Goal: Transaction & Acquisition: Purchase product/service

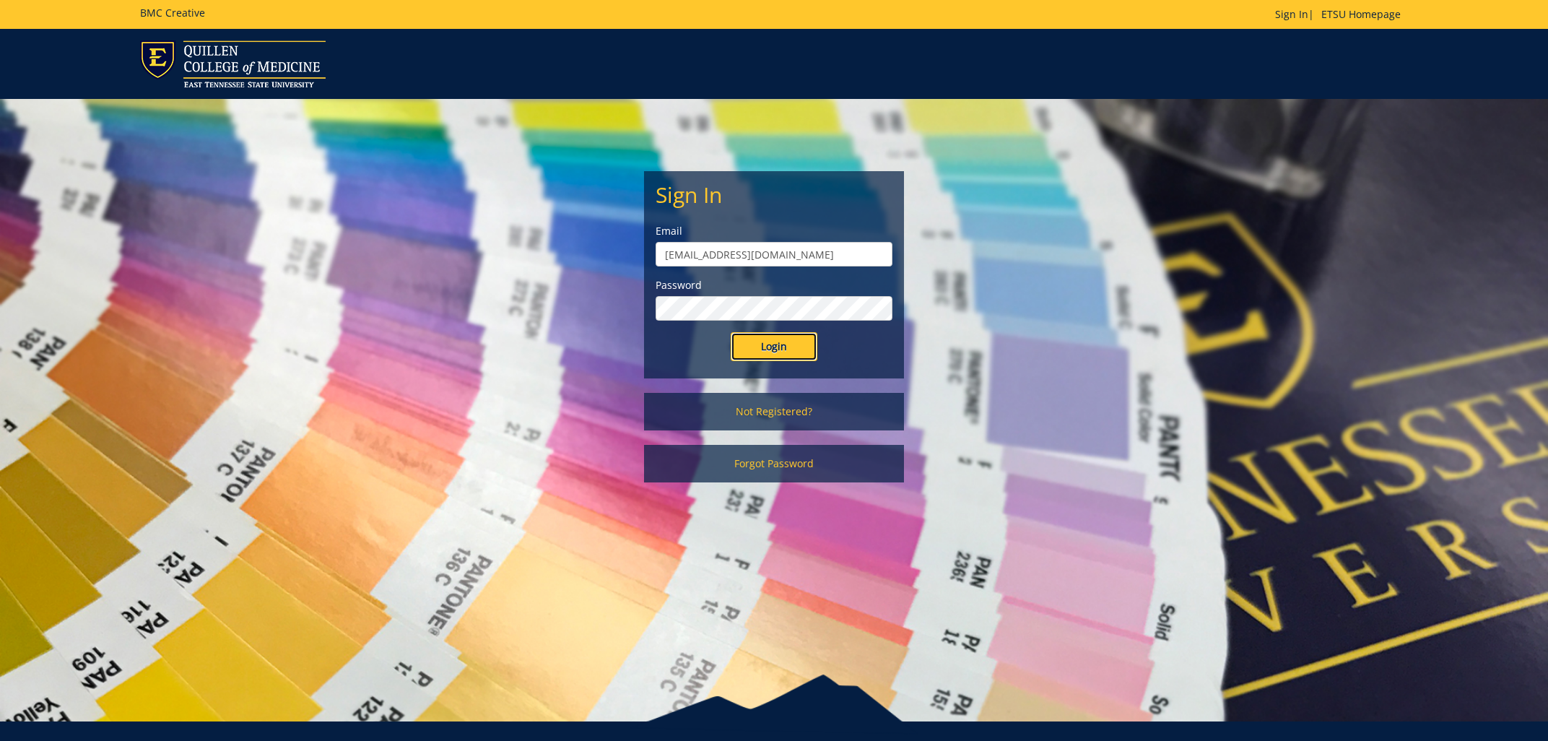
click at [766, 355] on input "Login" at bounding box center [774, 346] width 87 height 29
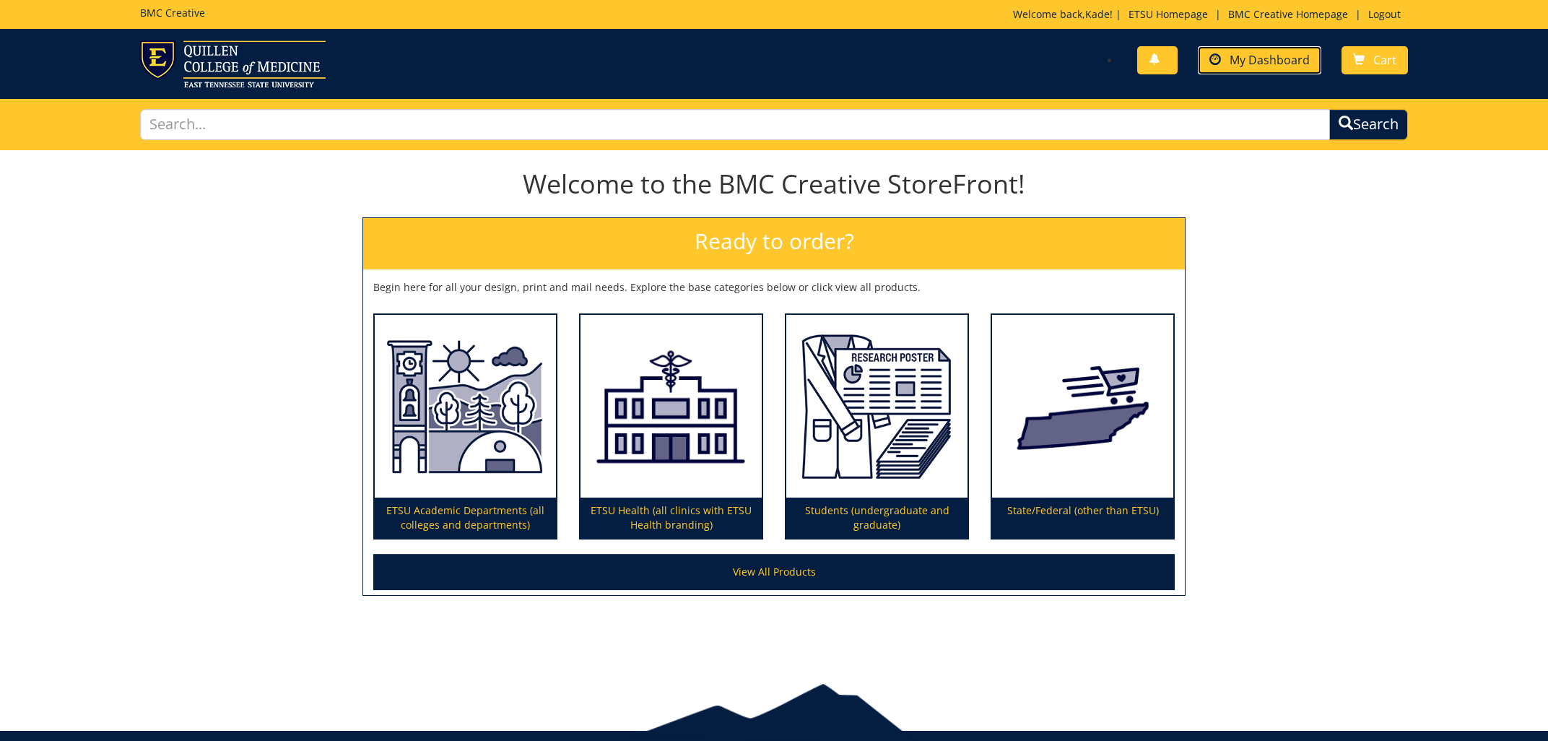
click at [1267, 64] on span "My Dashboard" at bounding box center [1270, 60] width 80 height 16
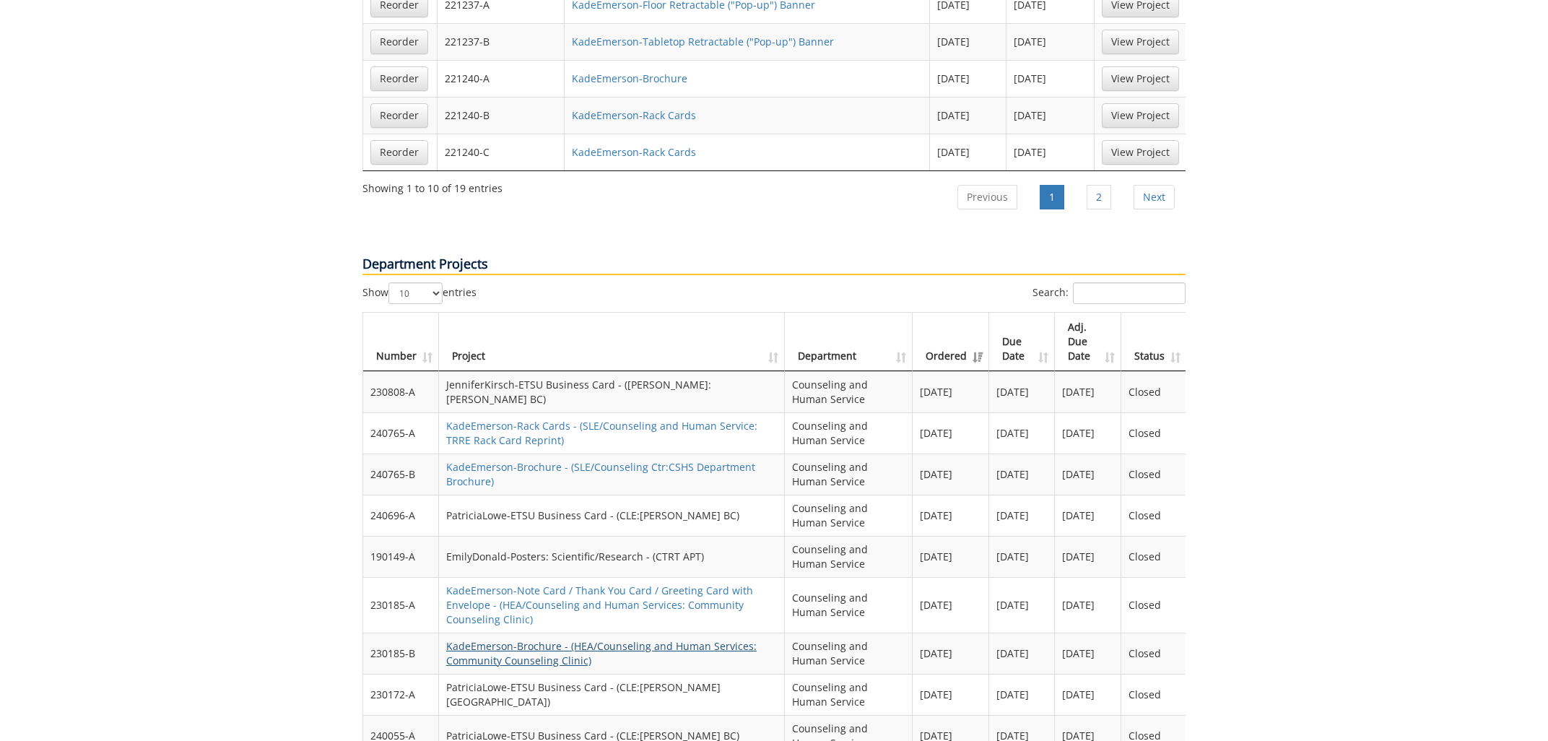
scroll to position [1393, 0]
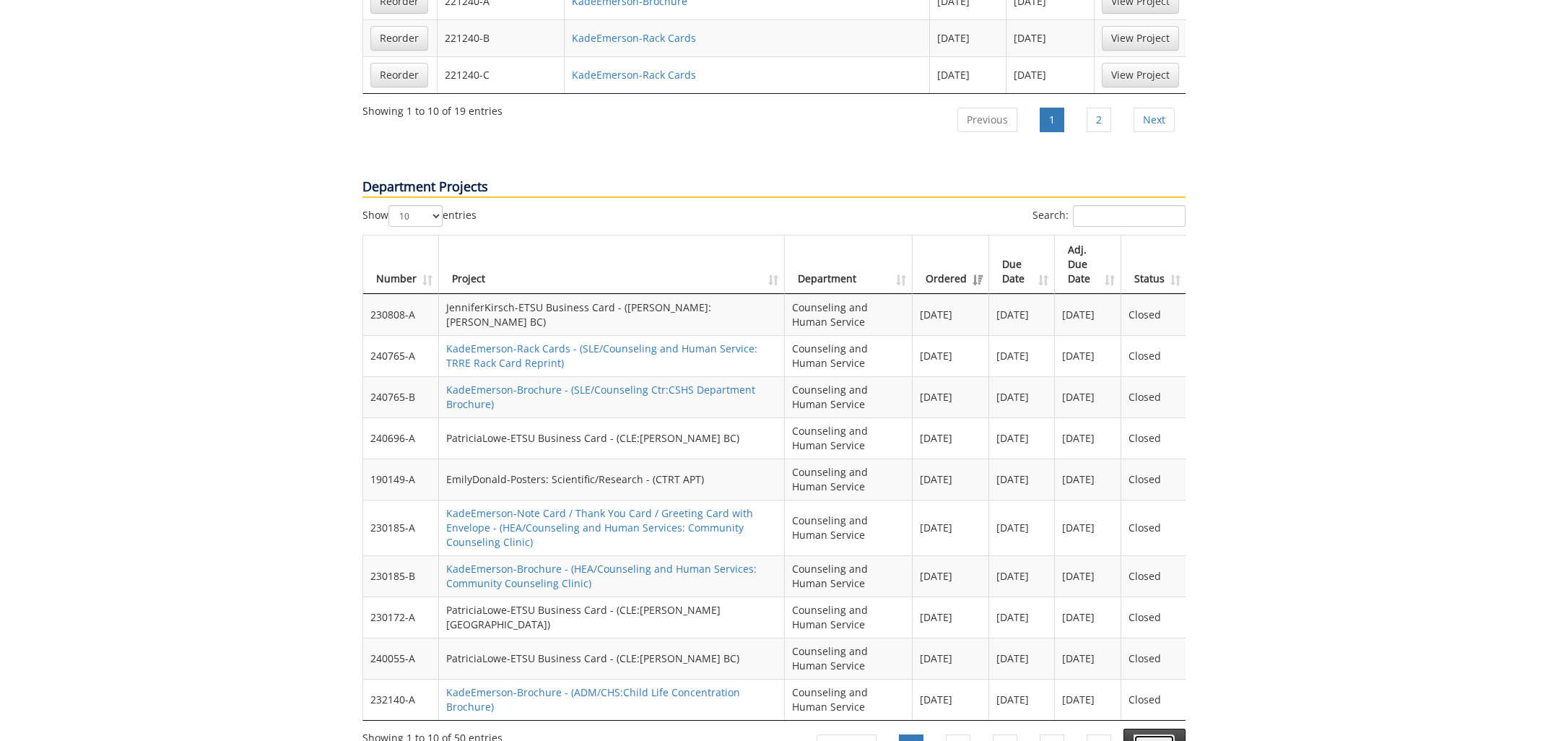
click at [1161, 734] on link "Next" at bounding box center [1154, 746] width 41 height 25
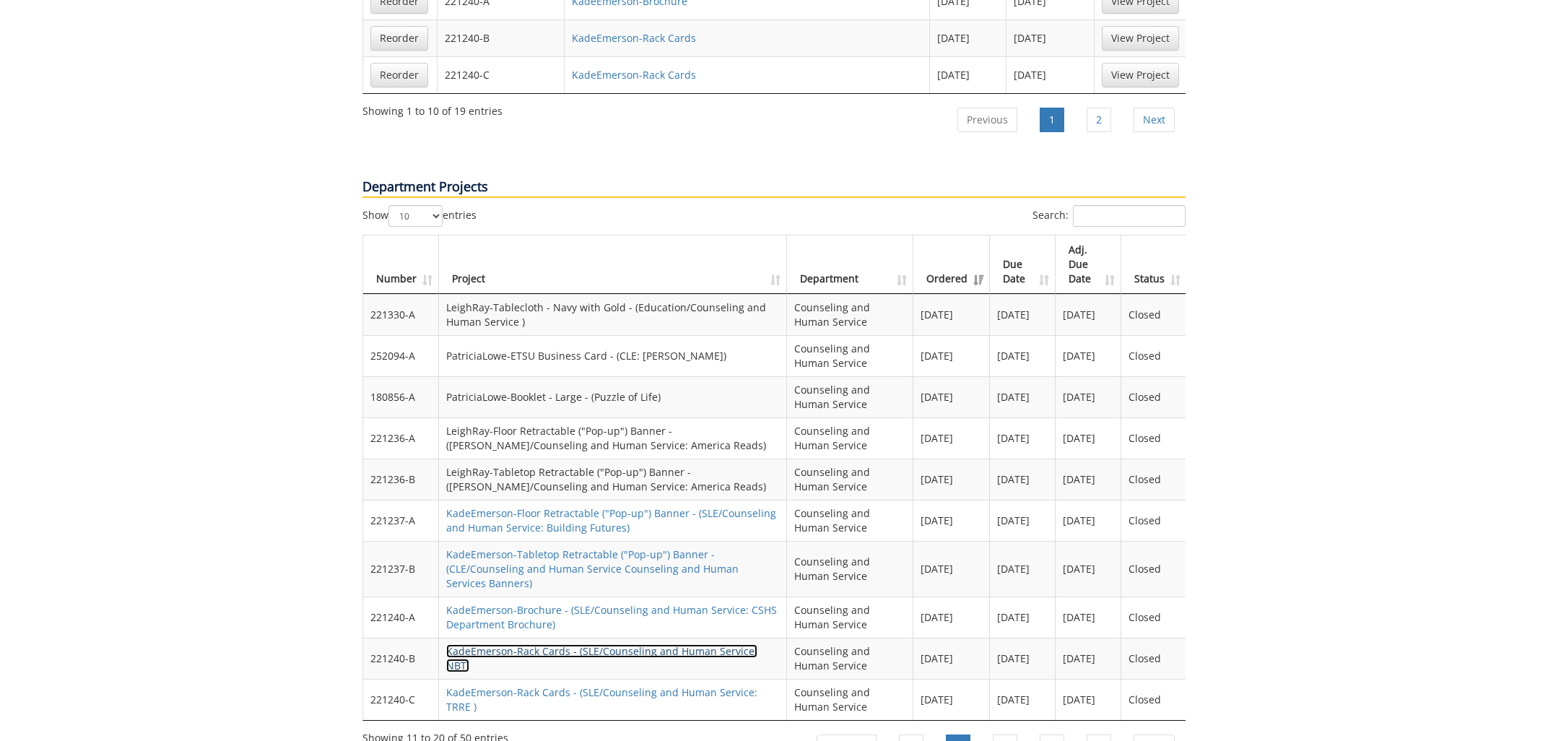
click at [677, 644] on link "KadeEmerson-Rack Cards - (SLE/Counseling and Human Service: NBT)" at bounding box center [601, 658] width 311 height 28
click at [683, 644] on link "KadeEmerson-Rack Cards - (SLE/Counseling and Human Service: NBT)" at bounding box center [601, 658] width 311 height 28
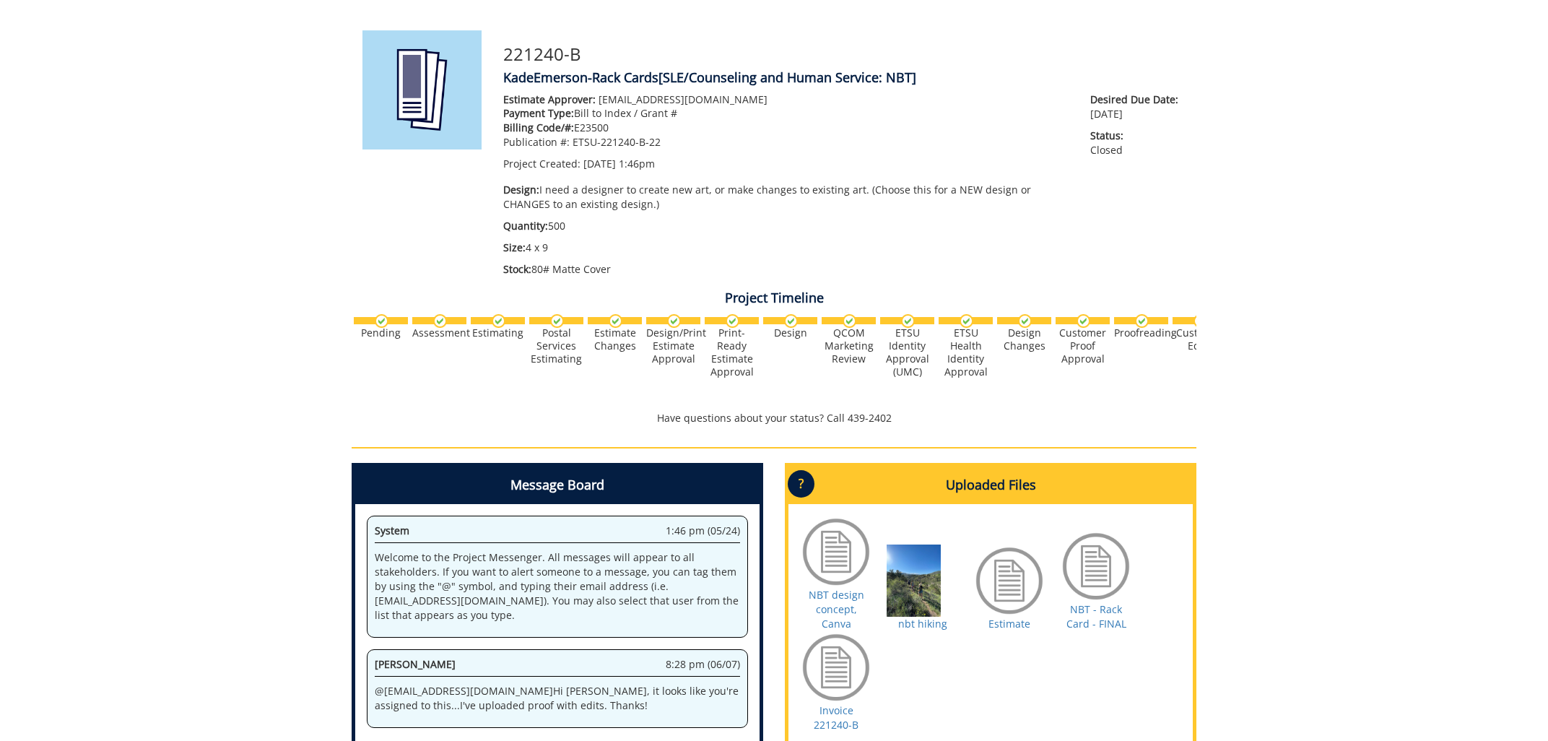
scroll to position [232, 0]
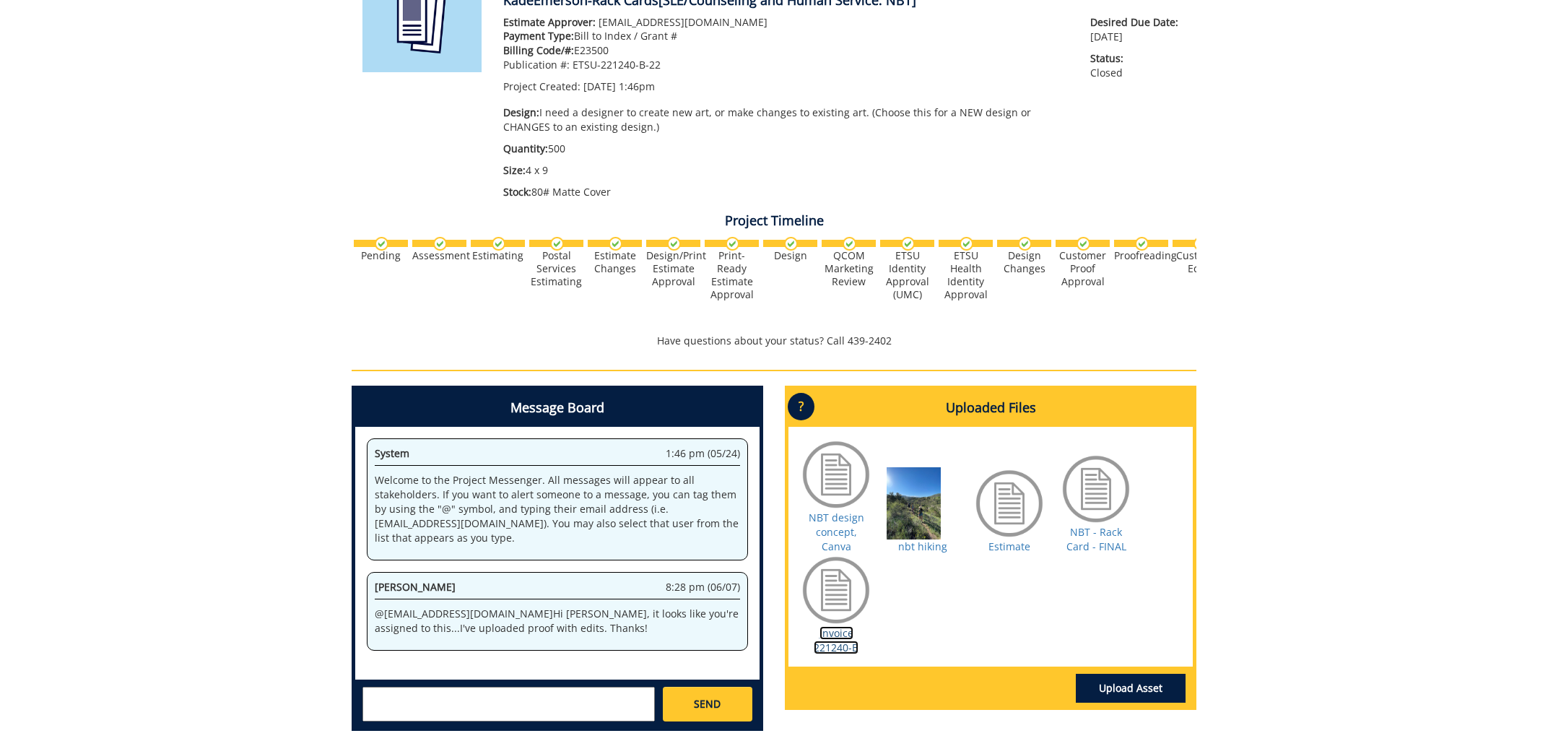
click at [831, 629] on link "Invoice 221240-B" at bounding box center [836, 640] width 45 height 28
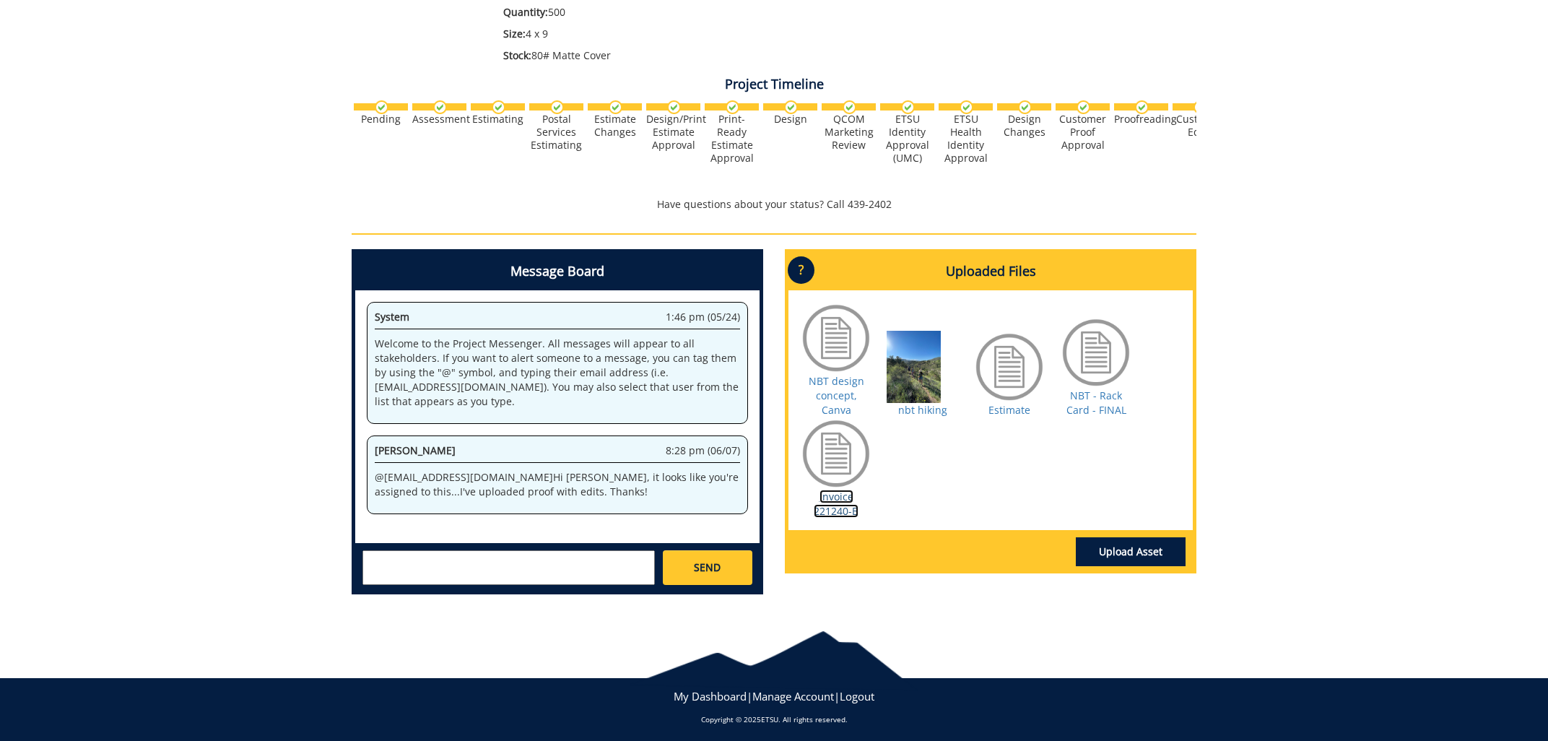
click at [828, 495] on link "Invoice 221240-B" at bounding box center [836, 504] width 45 height 28
click at [1086, 389] on link "NBT - Rack Card - FINAL" at bounding box center [1097, 403] width 60 height 28
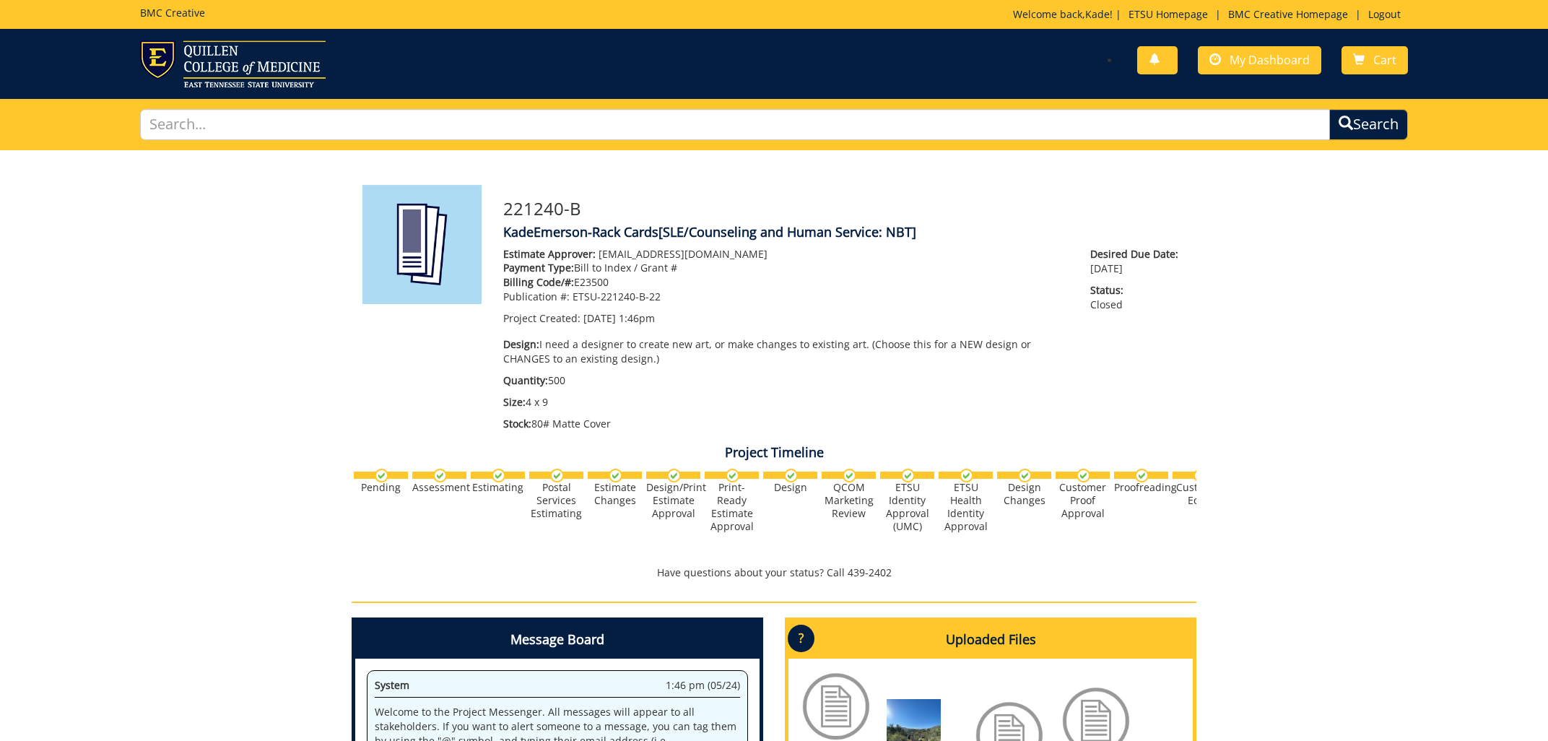
scroll to position [155, 0]
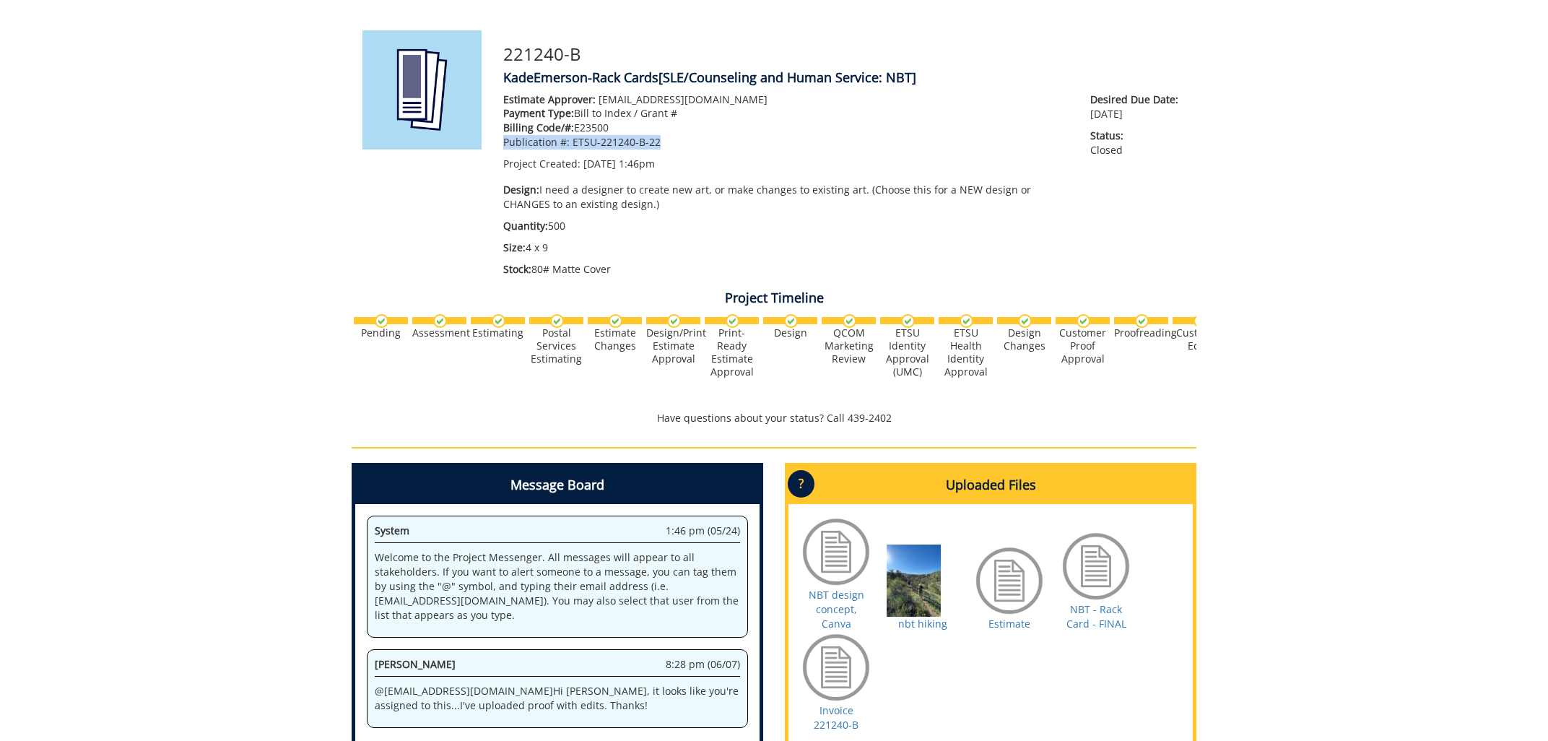
drag, startPoint x: 664, startPoint y: 138, endPoint x: 500, endPoint y: 147, distance: 164.2
click at [500, 147] on div "Estimate Approver: emersonk@etsu.edu Payment Type: Bill to Index / Grant # Bill…" at bounding box center [786, 187] width 587 height 191
copy p "Publication #: ETSU-221240-B-22"
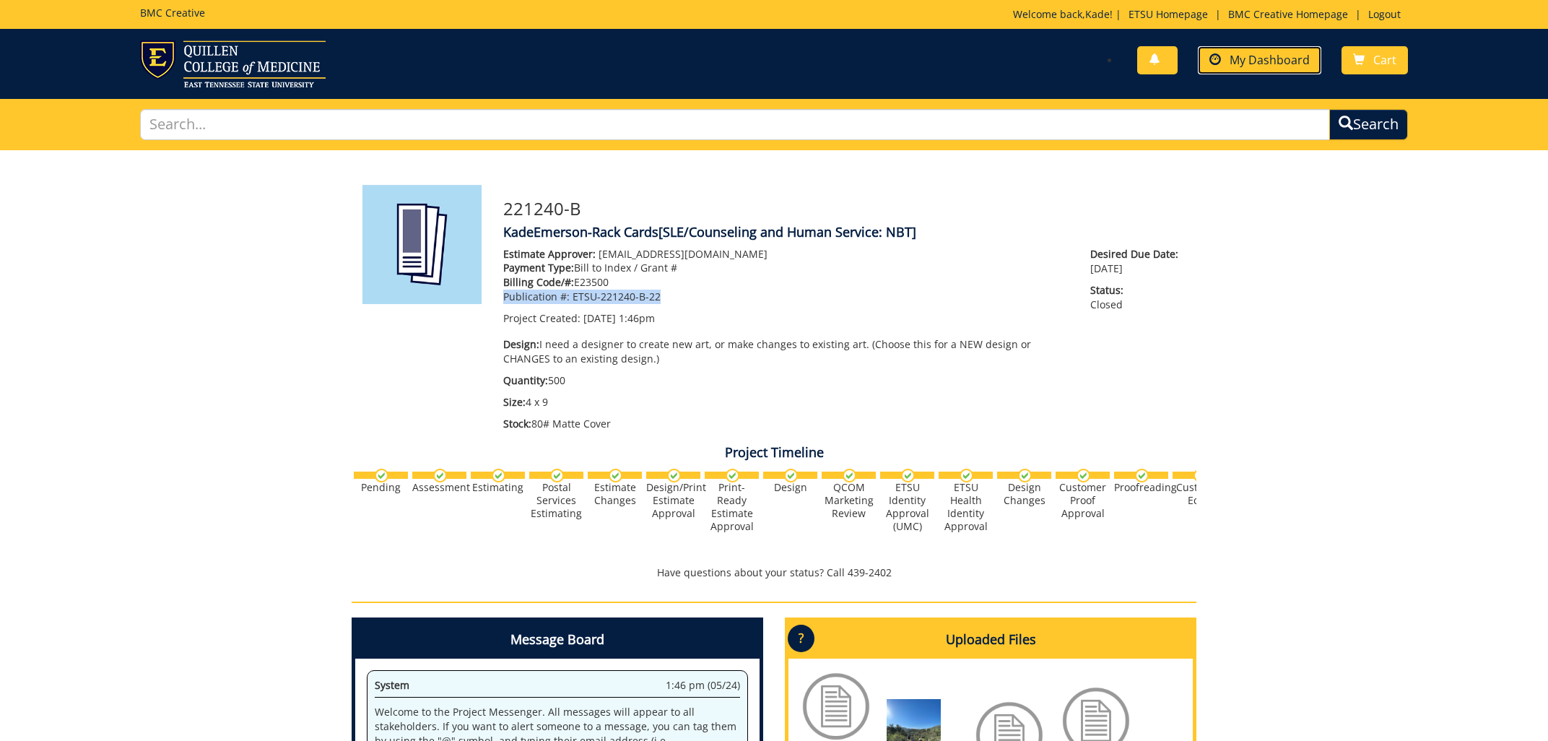
click at [1221, 64] on span at bounding box center [1216, 60] width 12 height 12
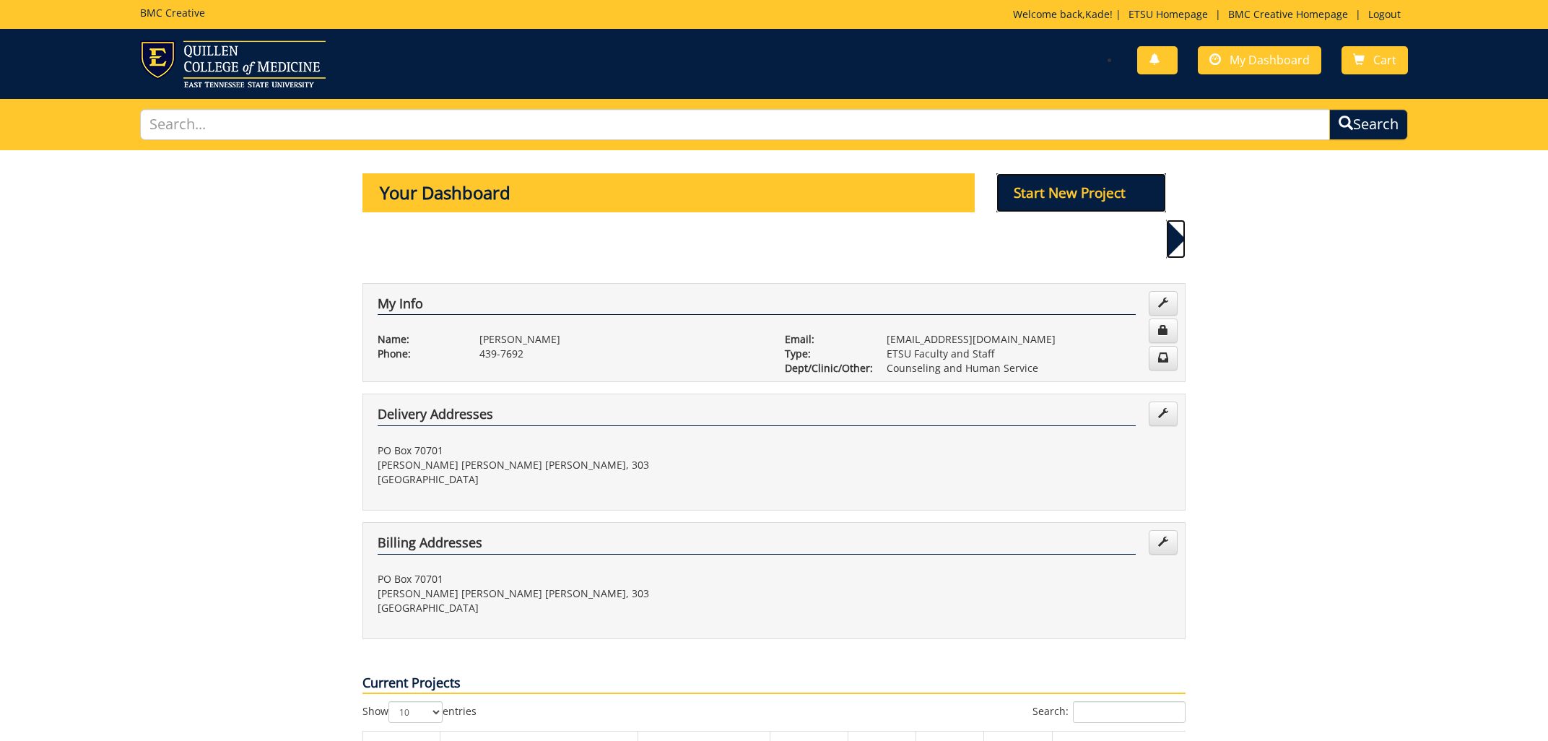
click at [1102, 193] on p "Start New Project" at bounding box center [1082, 192] width 170 height 39
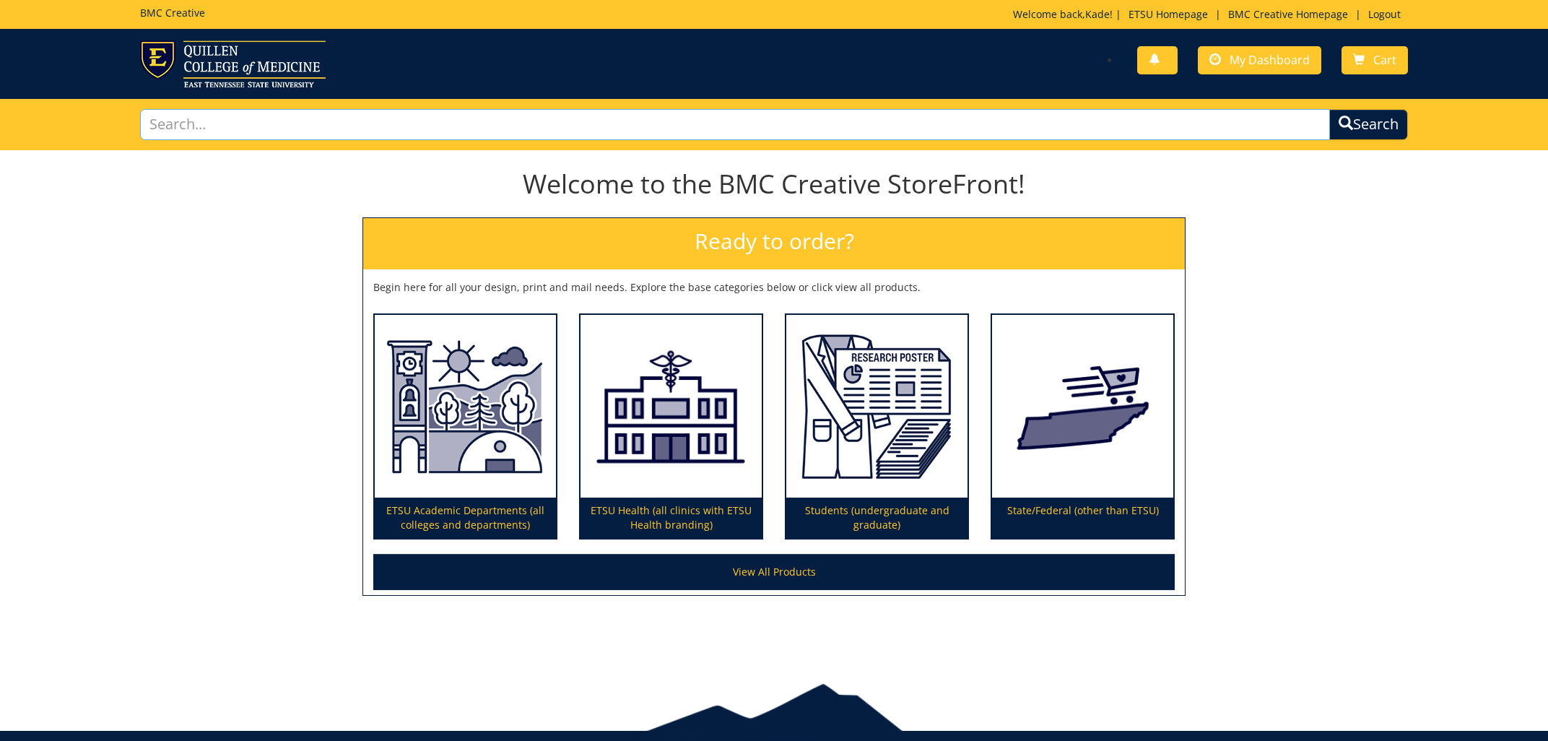
click at [428, 121] on input "text" at bounding box center [735, 124] width 1191 height 31
type input "rack card"
click at [1374, 130] on button "Search" at bounding box center [1369, 124] width 82 height 32
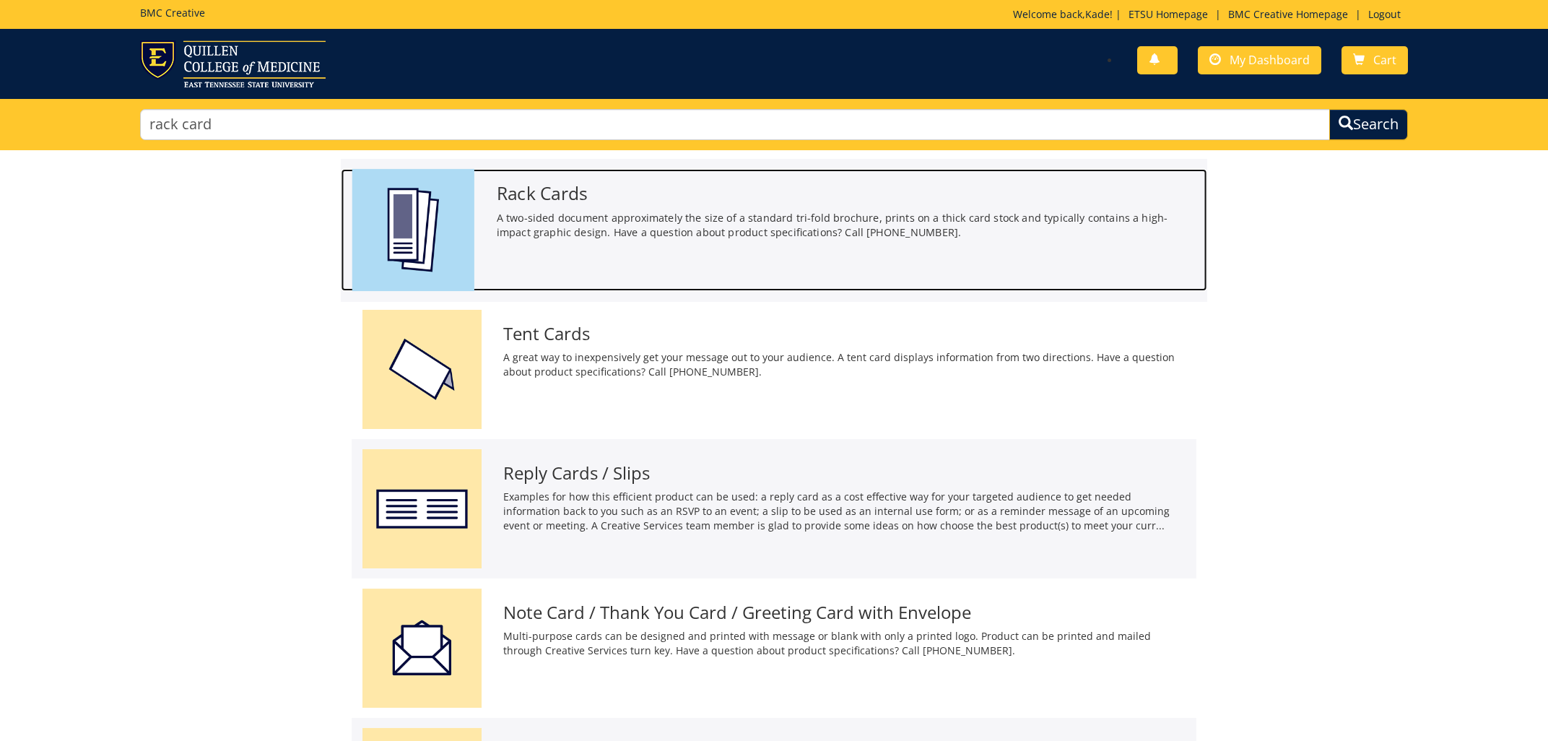
click at [516, 243] on div "Rack Cards A two-sided document approximately the size of a standard tri-fold b…" at bounding box center [845, 208] width 721 height 79
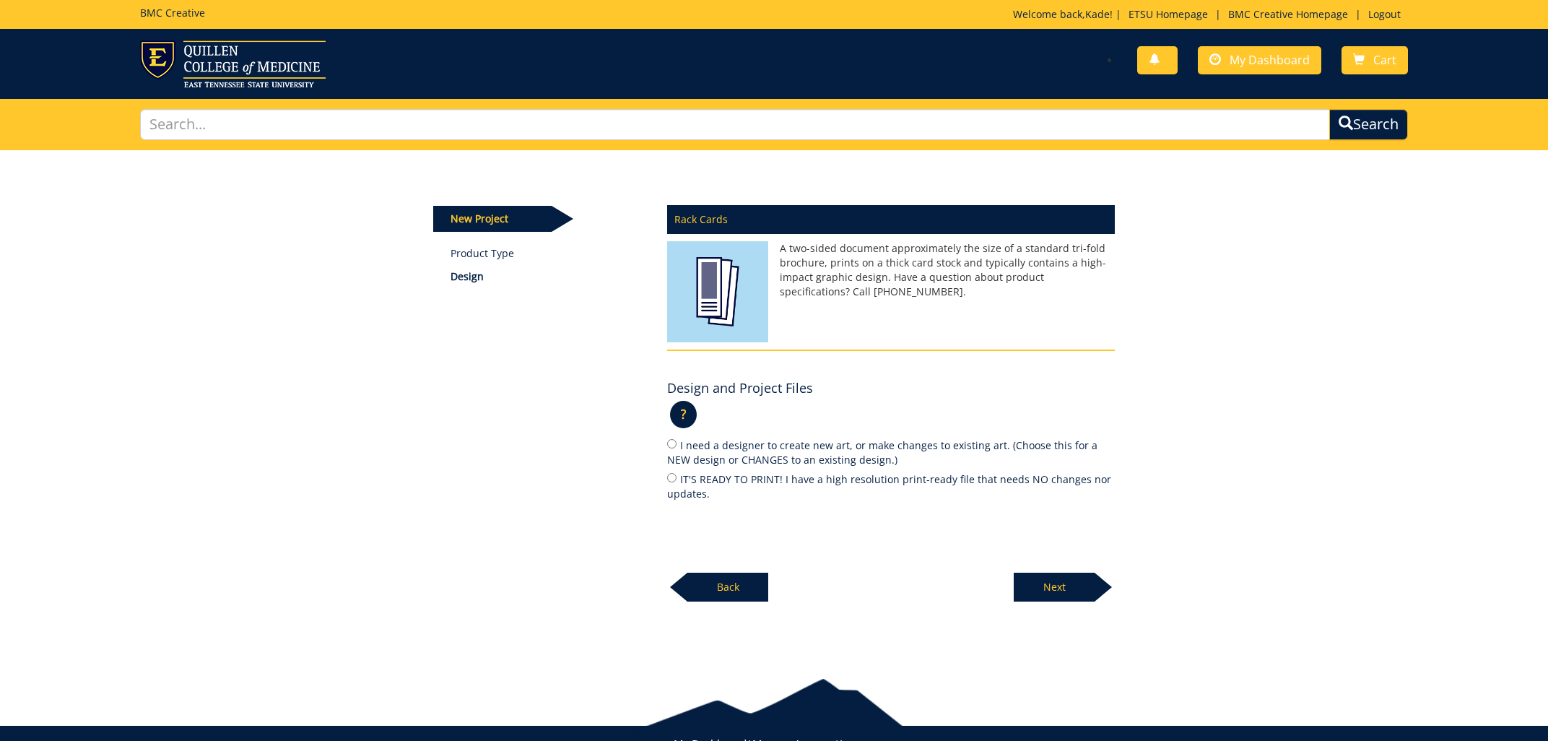
click at [835, 447] on label "I need a designer to create new art, or make changes to existing art. (Choose t…" at bounding box center [891, 452] width 448 height 30
click at [677, 447] on input "I need a designer to create new art, or make changes to existing art. (Choose t…" at bounding box center [671, 443] width 9 height 9
radio input "true"
click at [1048, 589] on p "Next" at bounding box center [1054, 587] width 81 height 29
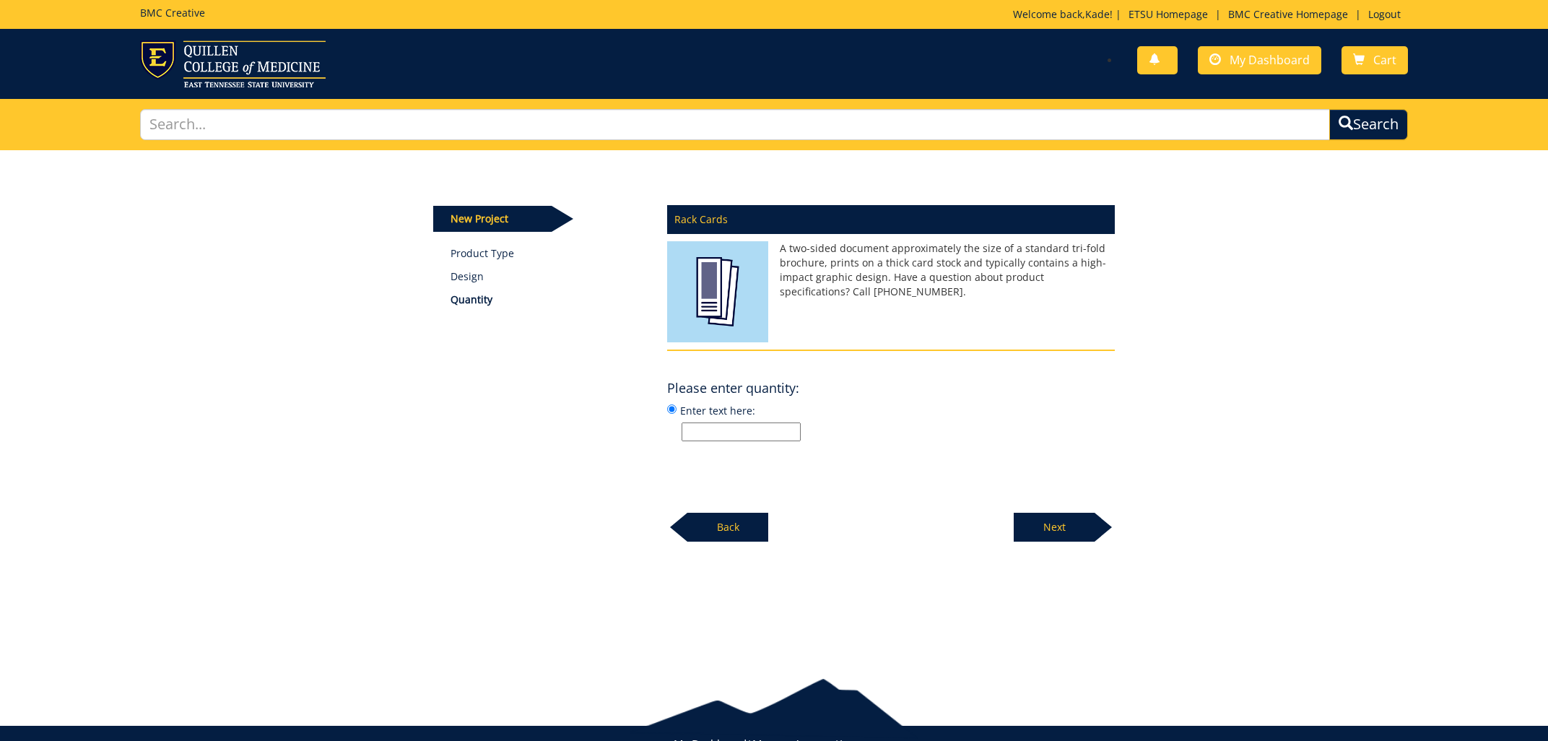
click at [773, 430] on input "Enter text here:" at bounding box center [741, 431] width 119 height 19
type input "500"
click at [1045, 519] on p "Next" at bounding box center [1054, 527] width 81 height 29
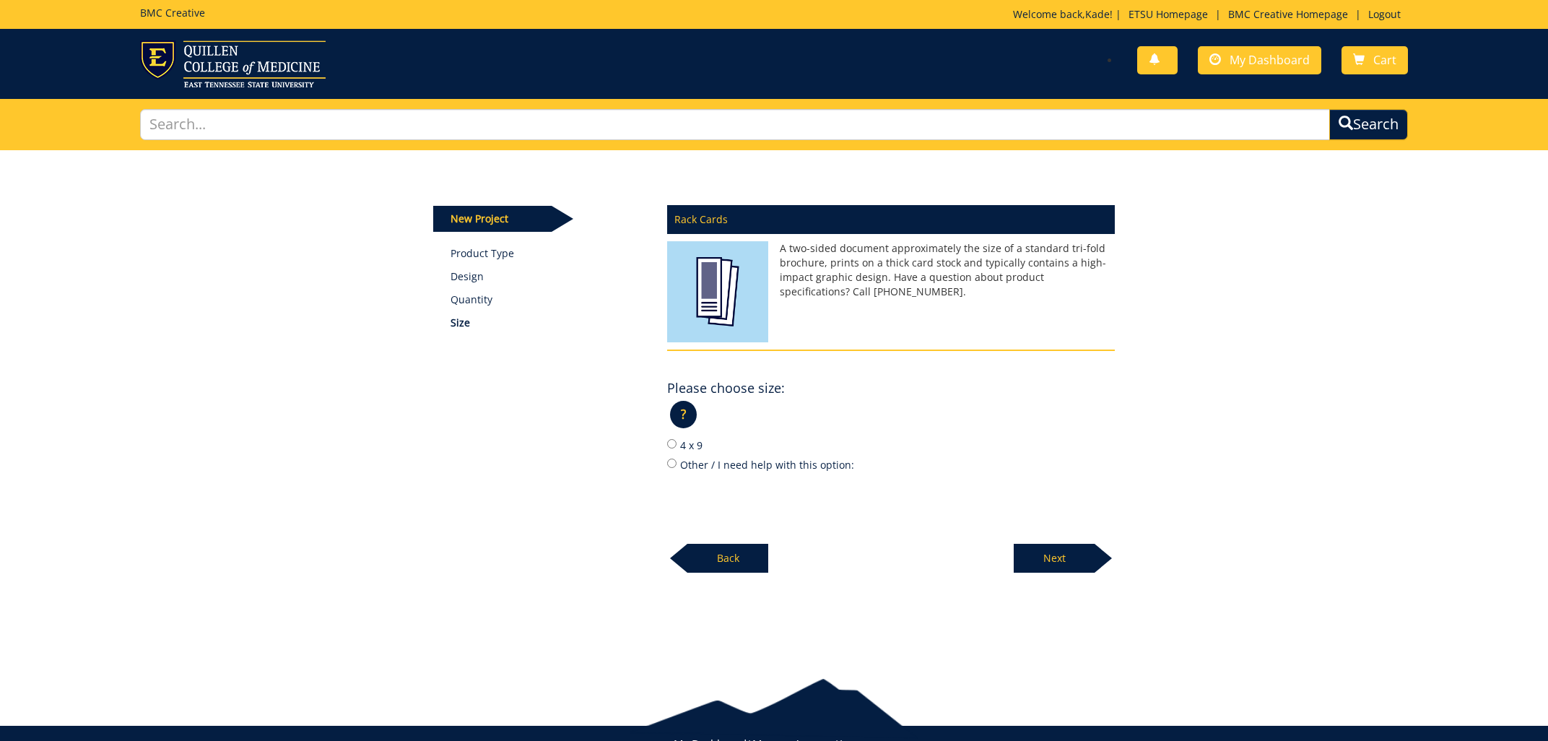
click at [687, 444] on label "4 x 9" at bounding box center [891, 445] width 448 height 16
click at [677, 444] on input "4 x 9" at bounding box center [671, 443] width 9 height 9
radio input "true"
click at [1039, 547] on p "Next" at bounding box center [1054, 558] width 81 height 29
click at [742, 448] on label "80# Matte Cover" at bounding box center [891, 445] width 448 height 16
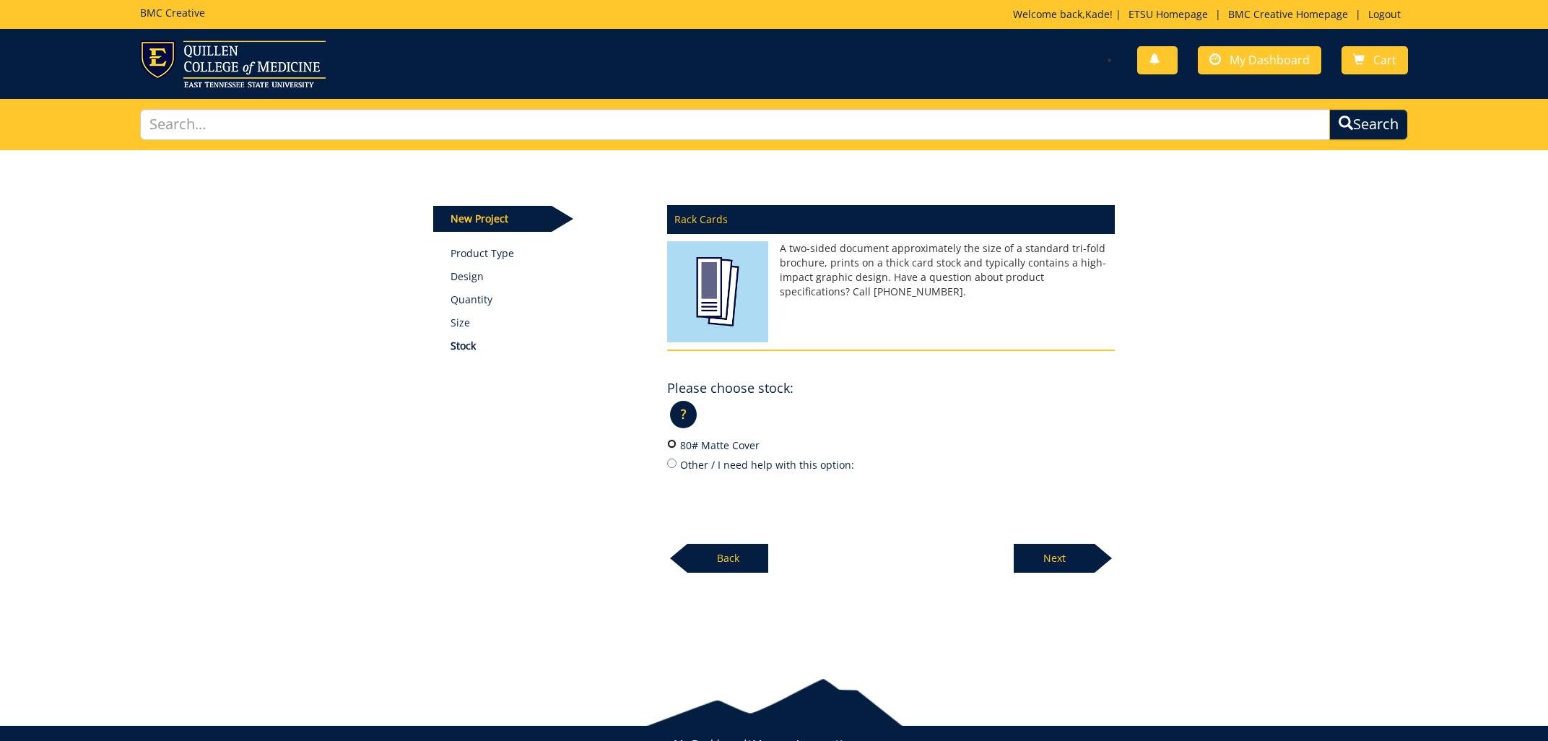
click at [677, 448] on input "80# Matte Cover" at bounding box center [671, 443] width 9 height 9
radio input "true"
click at [1056, 553] on p "Next" at bounding box center [1054, 558] width 81 height 29
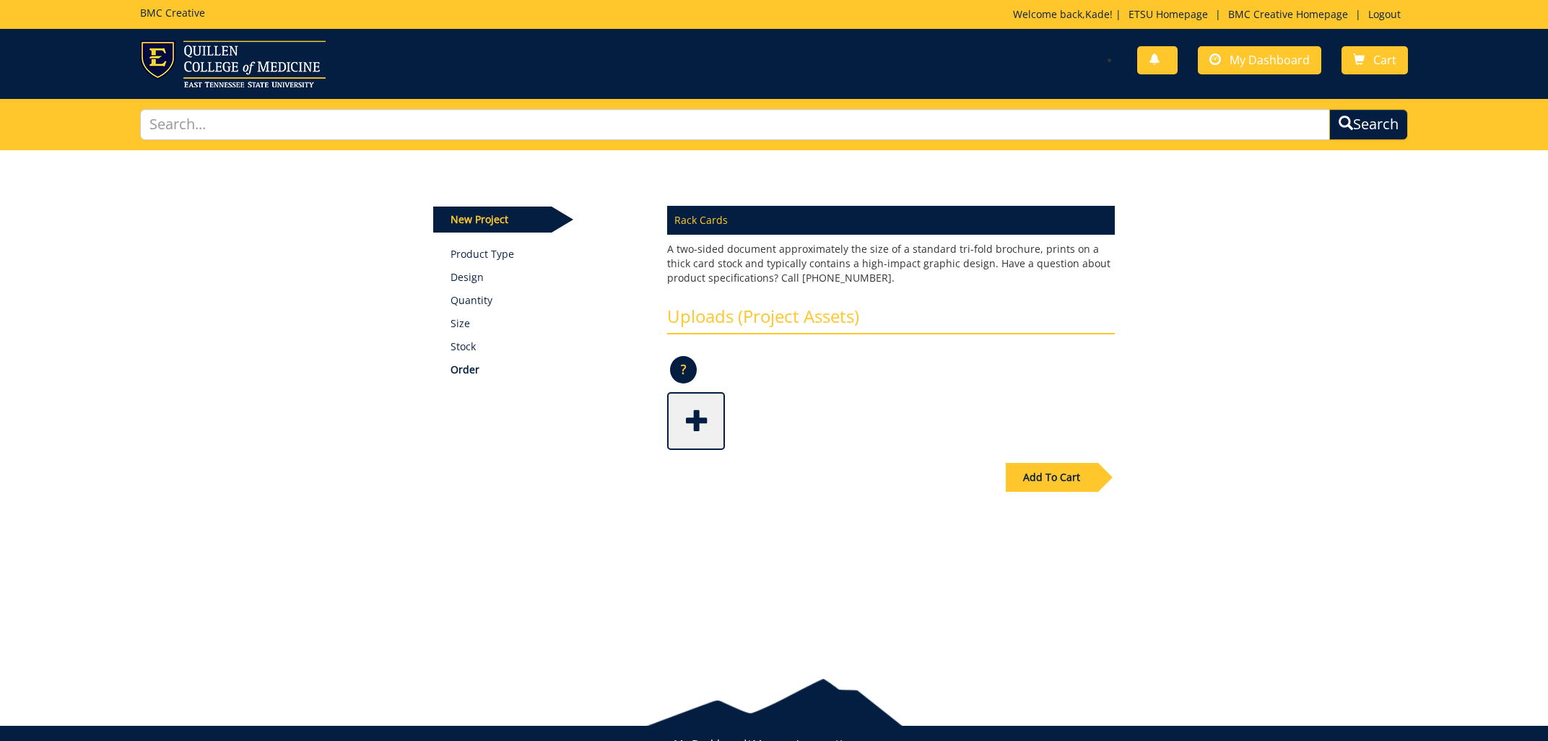
click at [703, 422] on span at bounding box center [698, 419] width 58 height 51
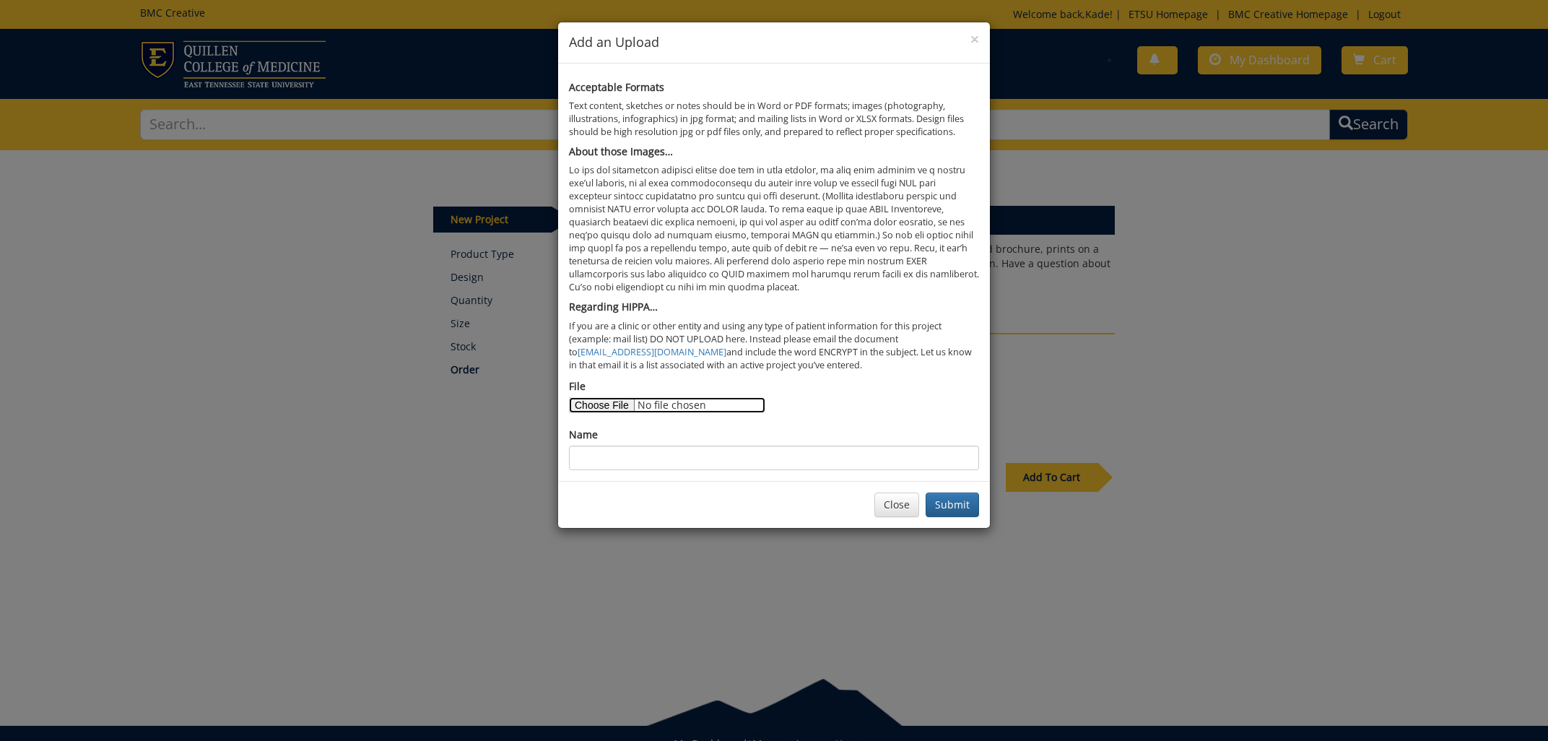
click at [587, 402] on input "File" at bounding box center [667, 405] width 196 height 16
type input "C:\fakepath\nbt - rack card - final-62a0b5d1870489.90898121.pdf"
click at [655, 454] on input "Name" at bounding box center [774, 458] width 410 height 25
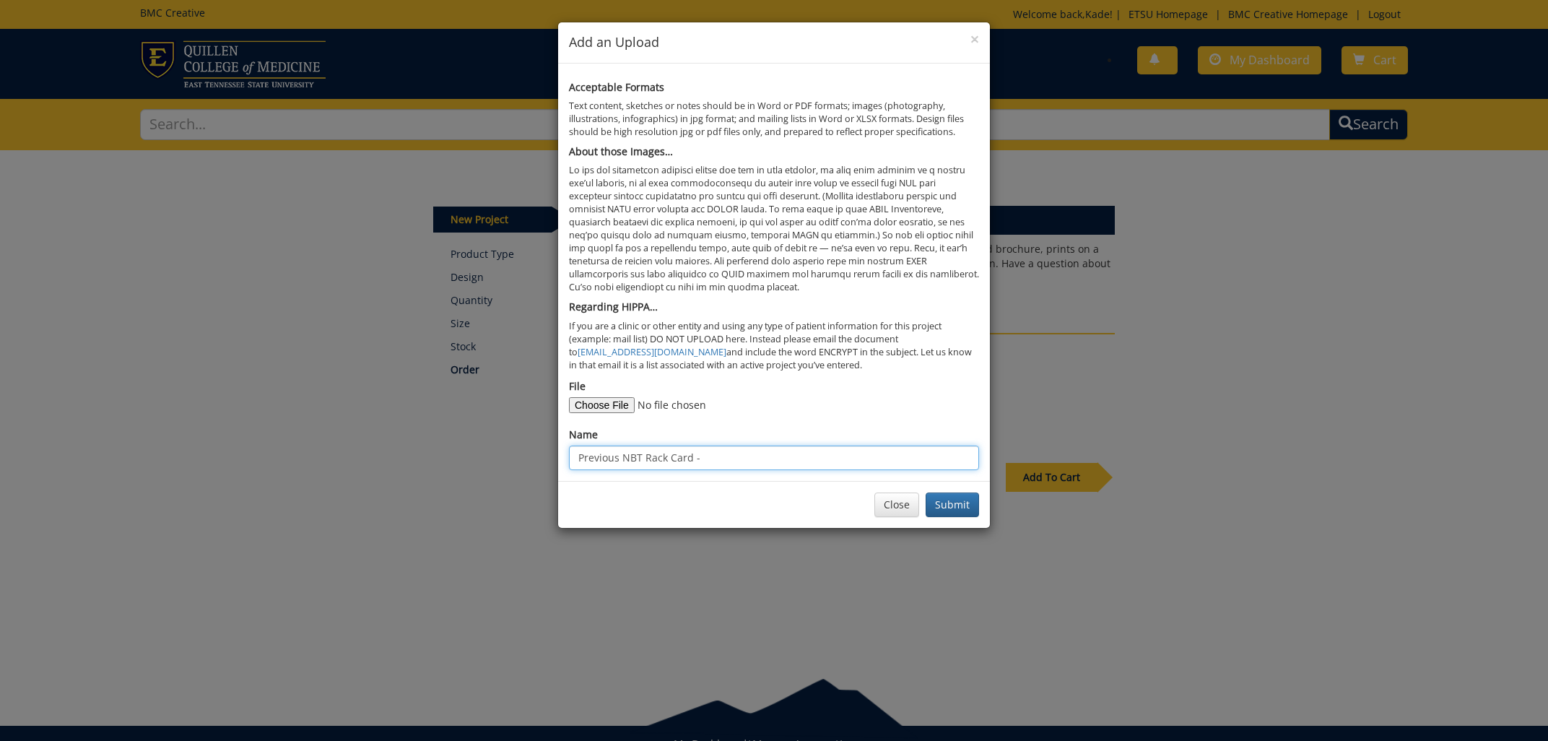
click at [820, 454] on input "Previous NBT Rack Card -" at bounding box center [774, 458] width 410 height 25
paste input "Publication #: ETSU-221240-B-22"
type input "Previous NBT Rack Card - Publication #: ETSU-221240-B-22"
click at [957, 507] on button "Submit" at bounding box center [952, 505] width 53 height 25
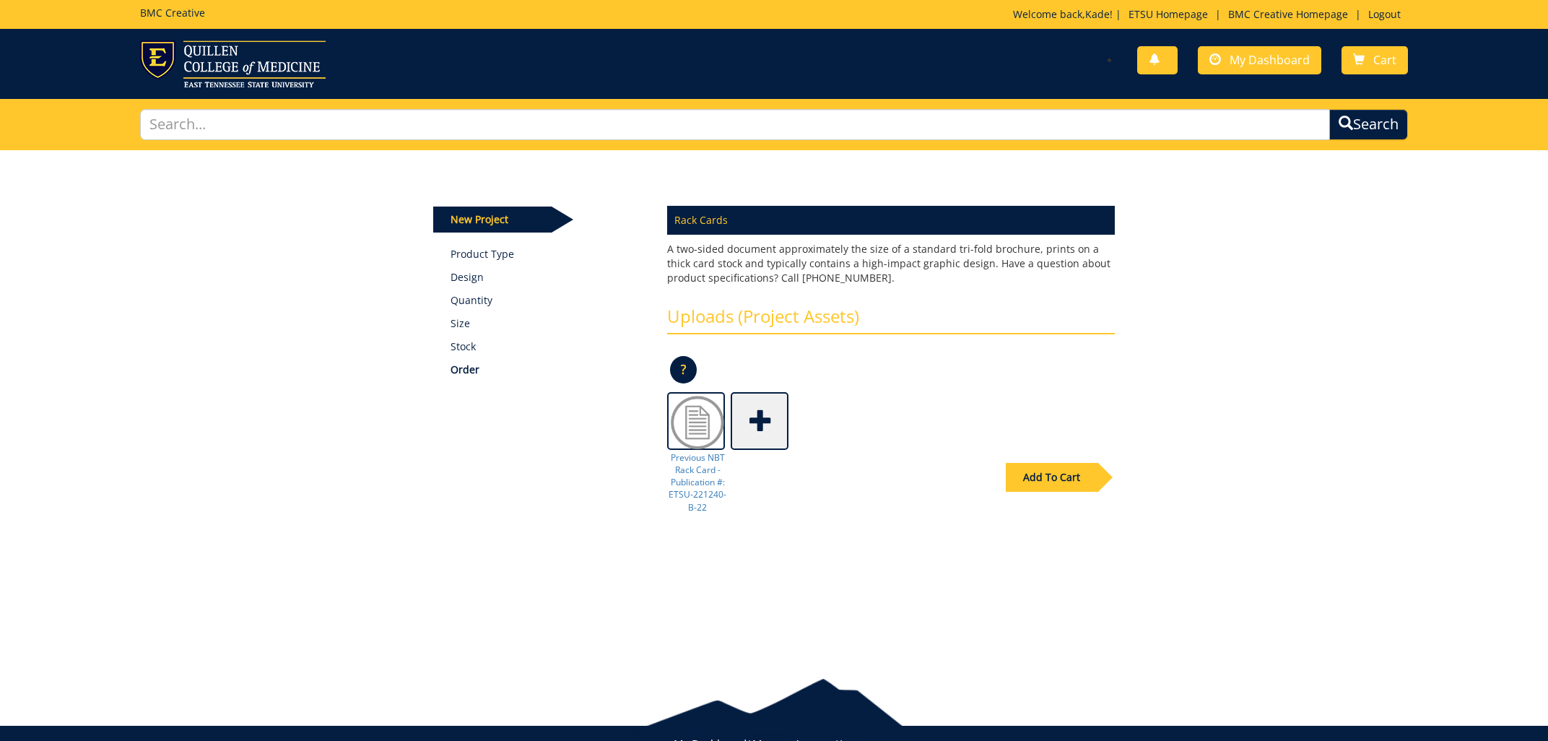
click at [760, 434] on span at bounding box center [761, 419] width 58 height 51
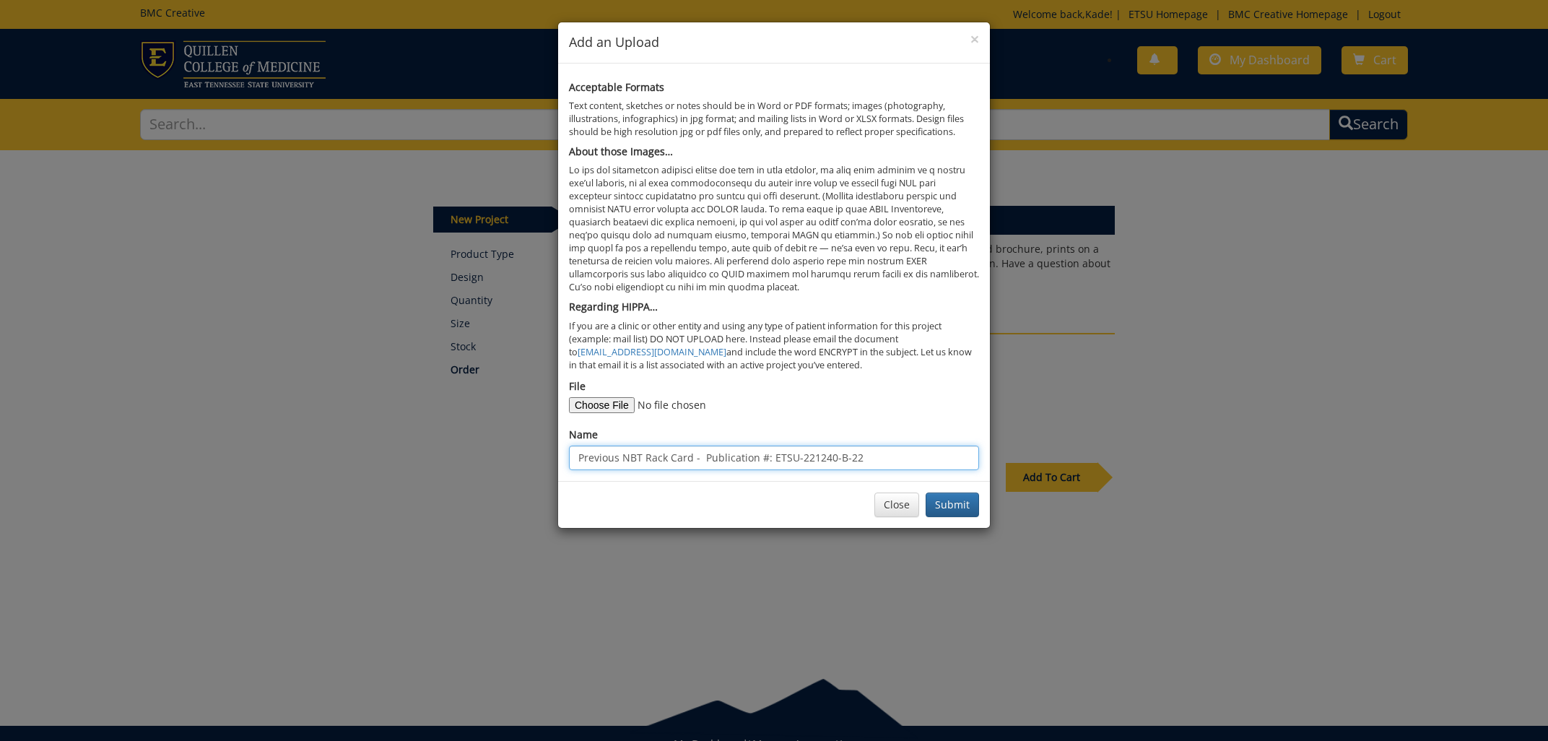
drag, startPoint x: 880, startPoint y: 459, endPoint x: 435, endPoint y: 497, distance: 446.5
click at [569, 470] on input "Previous NBT Rack Card - Publication #: ETSU-221240-B-22" at bounding box center [774, 458] width 410 height 25
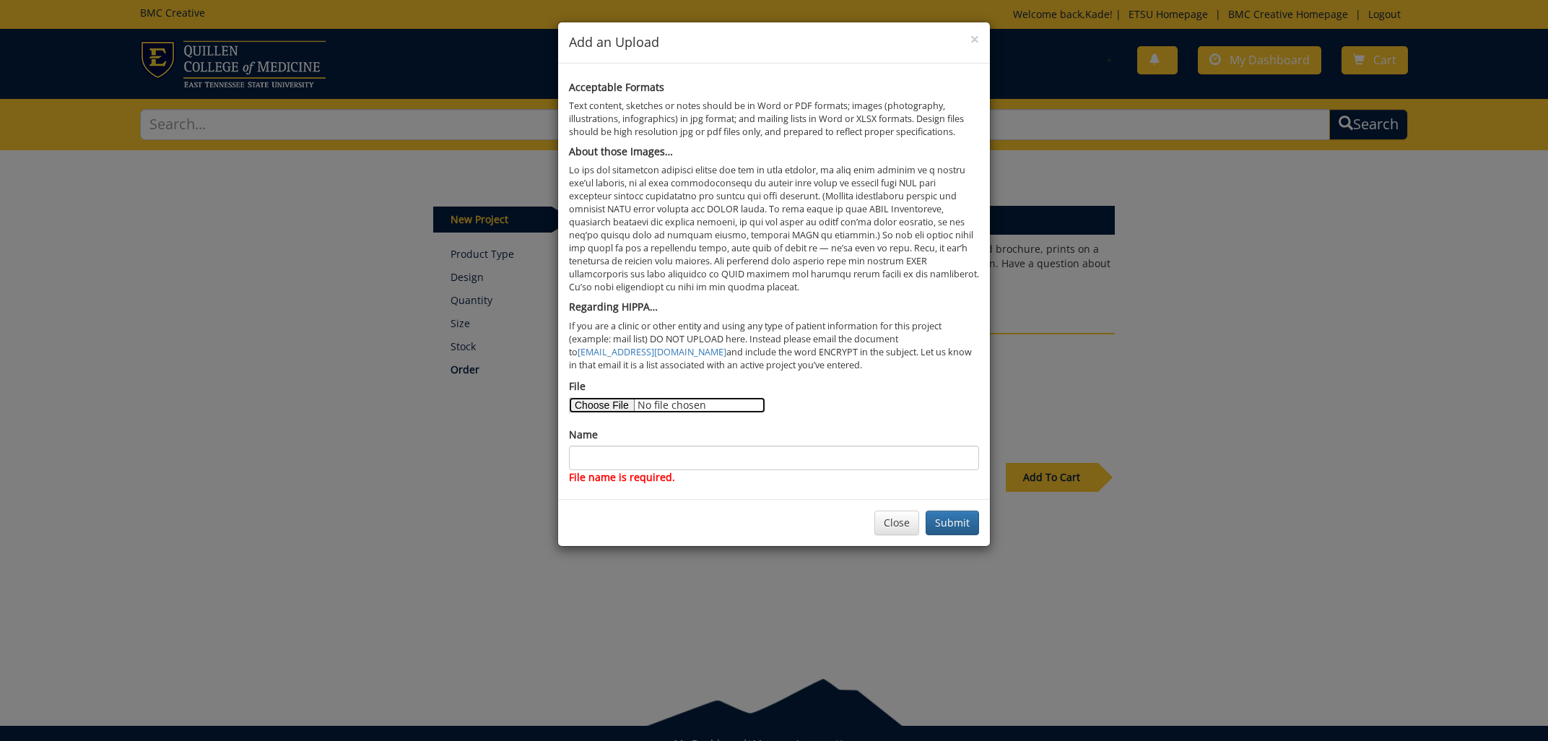
click at [594, 401] on input "File" at bounding box center [667, 405] width 196 height 16
type input "C:\fakepath\nbt hiking.jpeg"
click at [768, 451] on input "Name" at bounding box center [774, 458] width 410 height 25
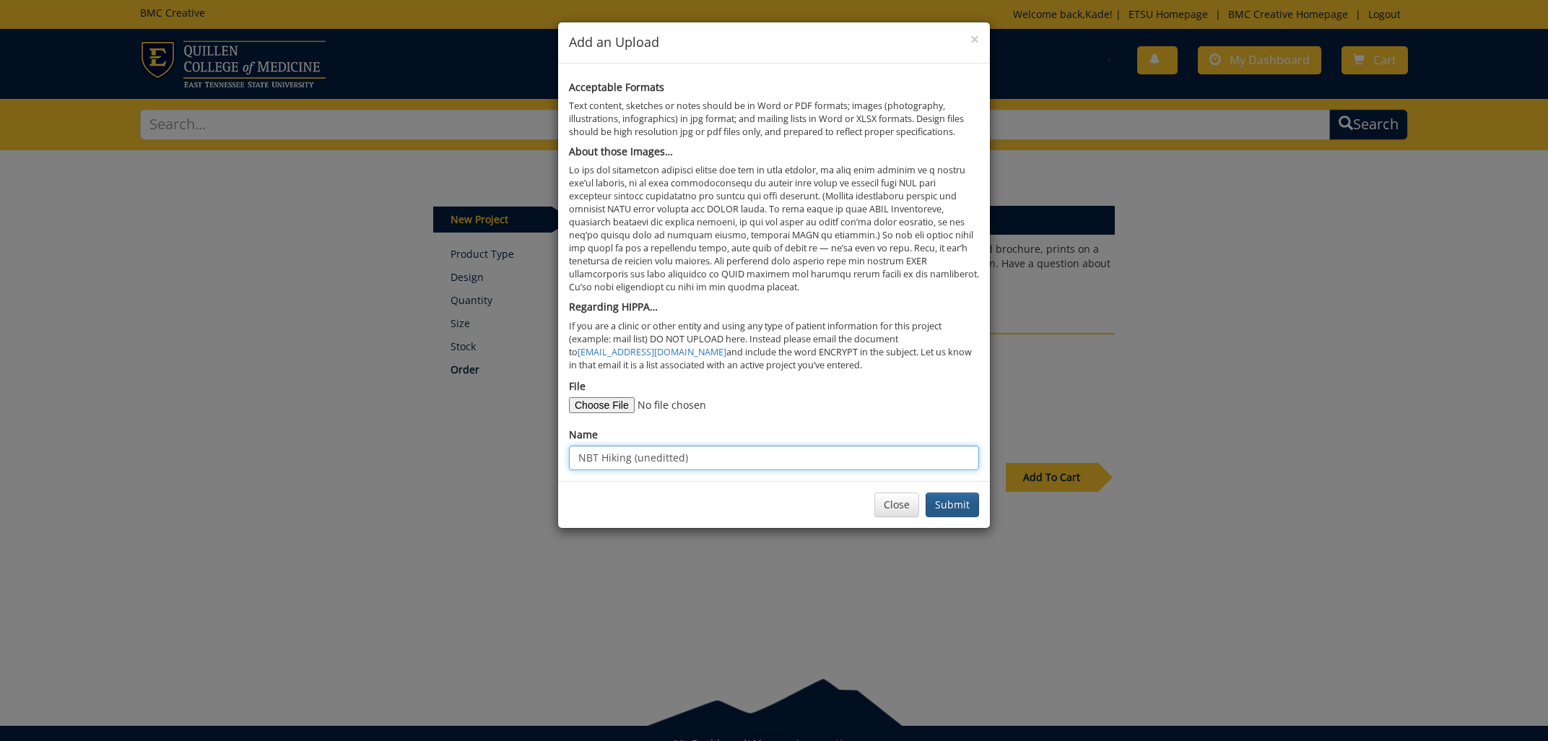
type input "NBT Hiking (uneditted)"
click at [957, 504] on button "Submit" at bounding box center [952, 505] width 53 height 25
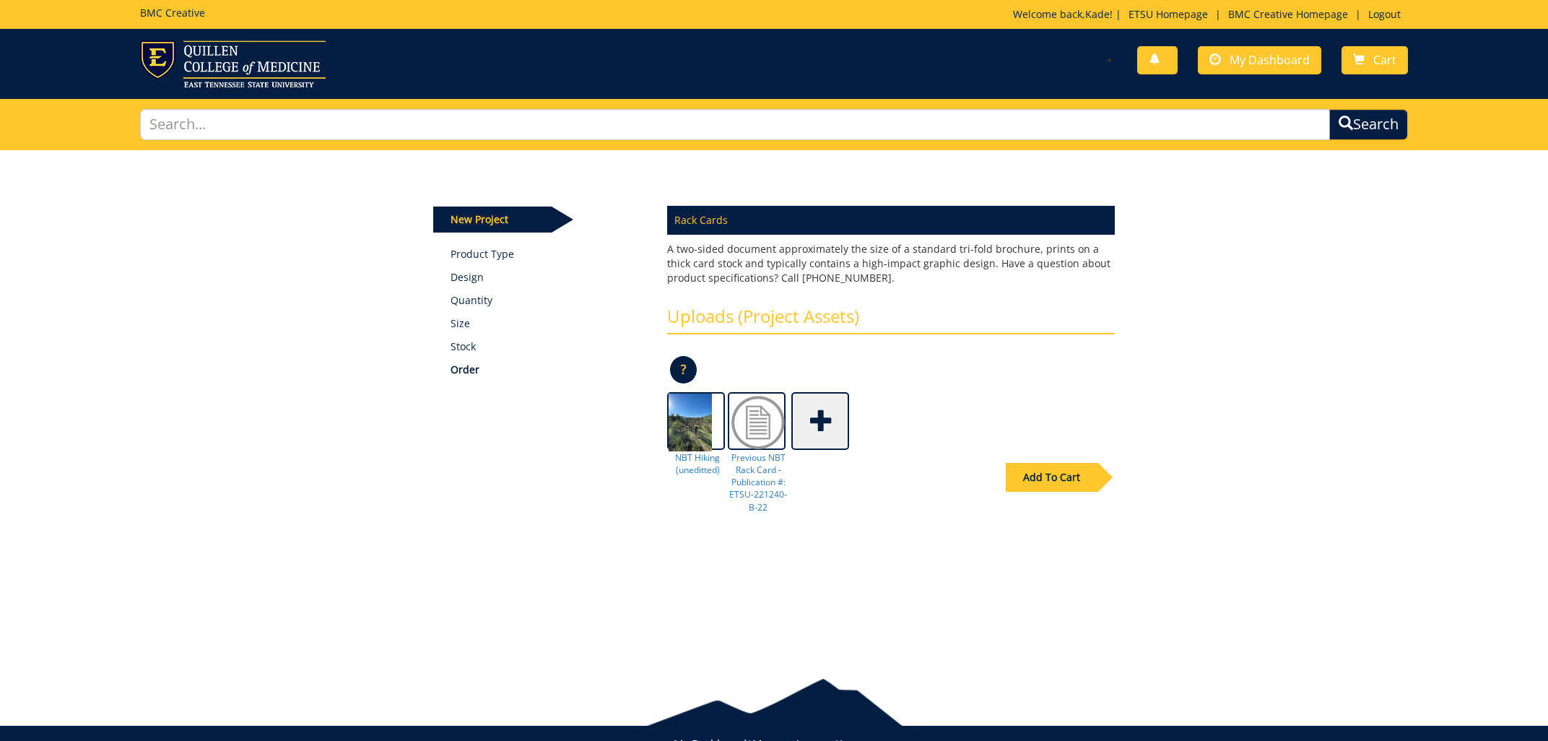
click at [838, 407] on span at bounding box center [822, 419] width 58 height 51
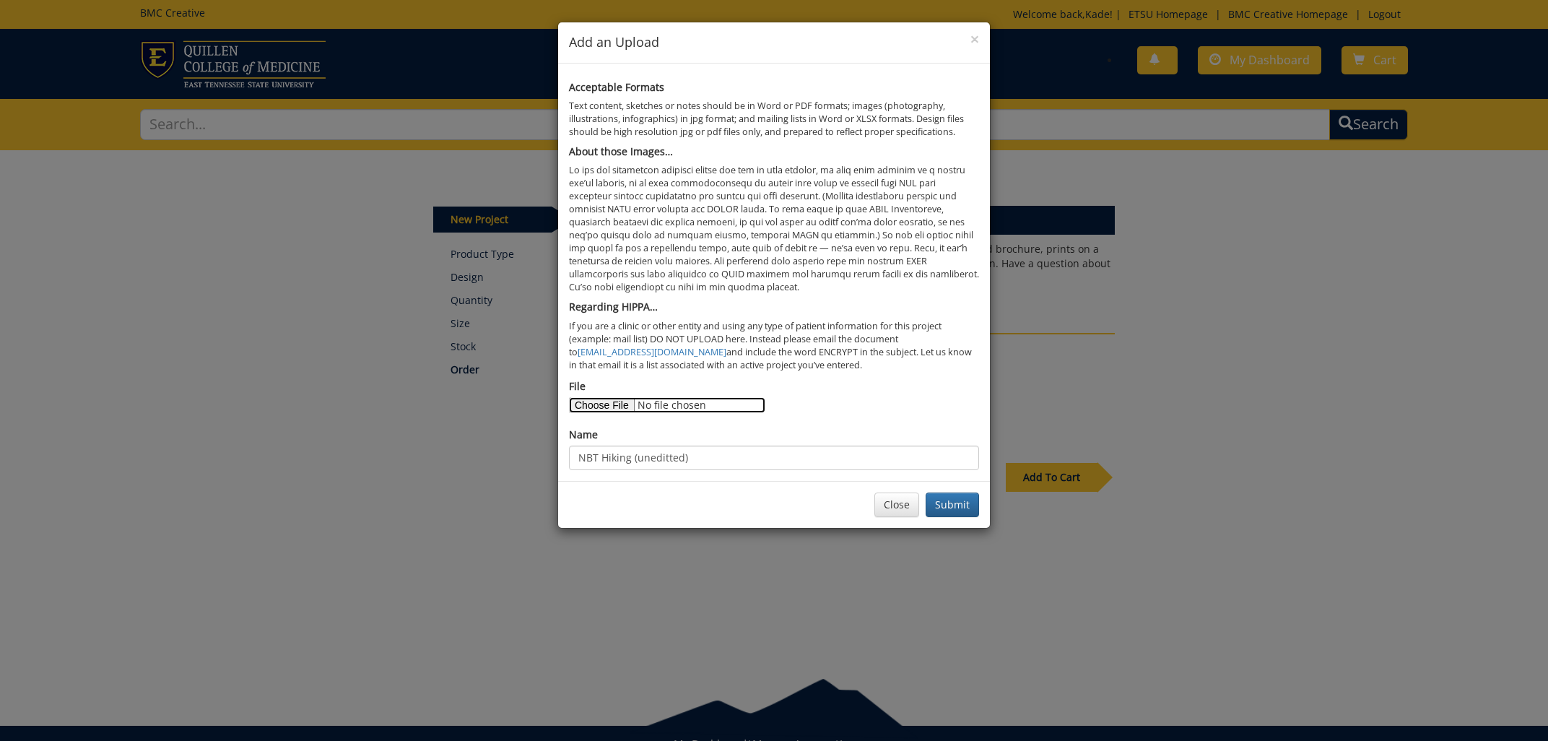
click at [610, 407] on input "File" at bounding box center [667, 405] width 196 height 16
type input "C:\fakepath\NBT Rack Card Edits 10.13.25.docx"
click at [699, 456] on input "NBT Hiking (uneditted)" at bounding box center [774, 458] width 410 height 25
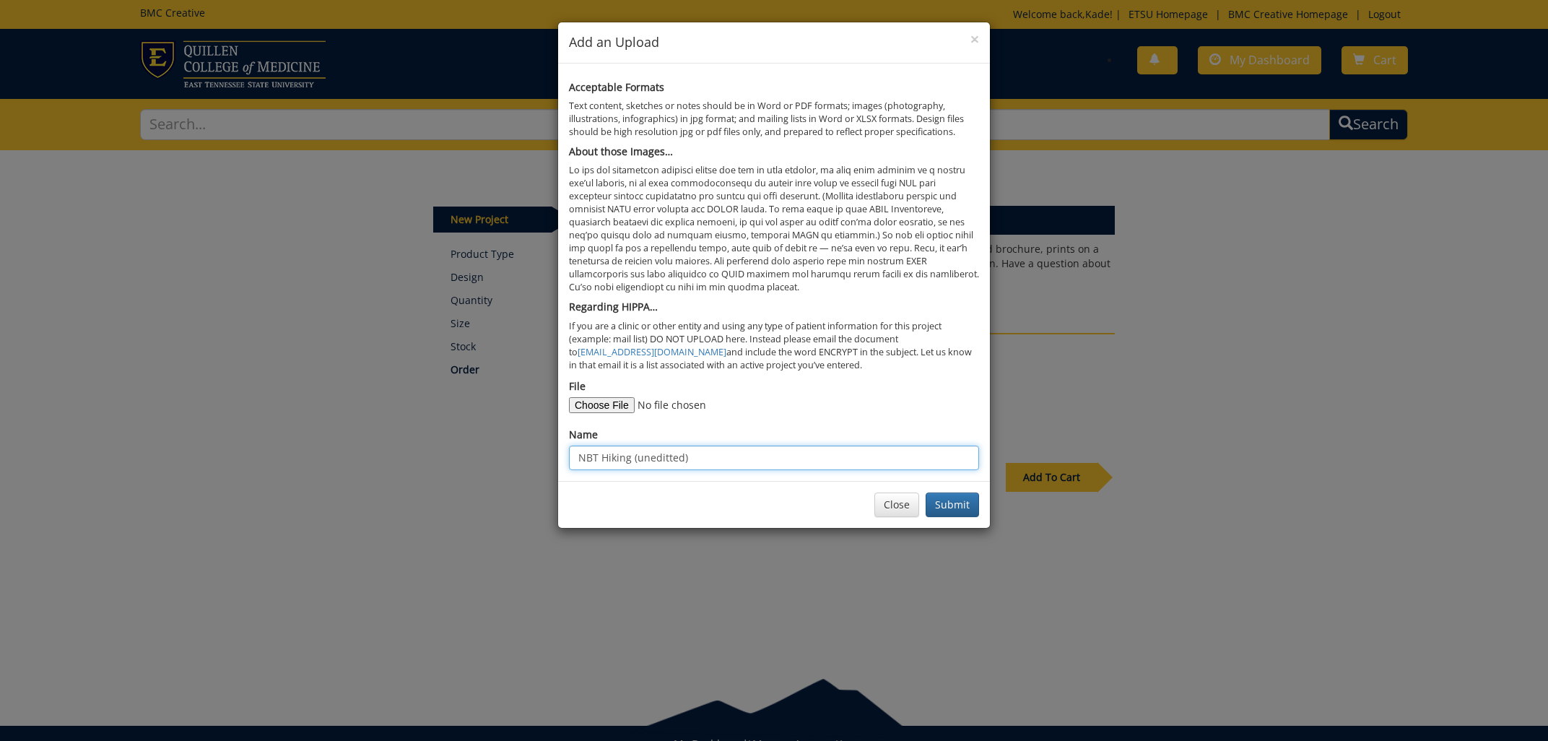
click at [696, 459] on input "NBT Hiking (uneditted)" at bounding box center [774, 458] width 410 height 25
drag, startPoint x: 689, startPoint y: 463, endPoint x: 602, endPoint y: 462, distance: 86.7
click at [602, 462] on input "NBT Hiking (uneditted)" at bounding box center [774, 458] width 410 height 25
type input "NBT edits"
click at [954, 503] on button "Submit" at bounding box center [952, 505] width 53 height 25
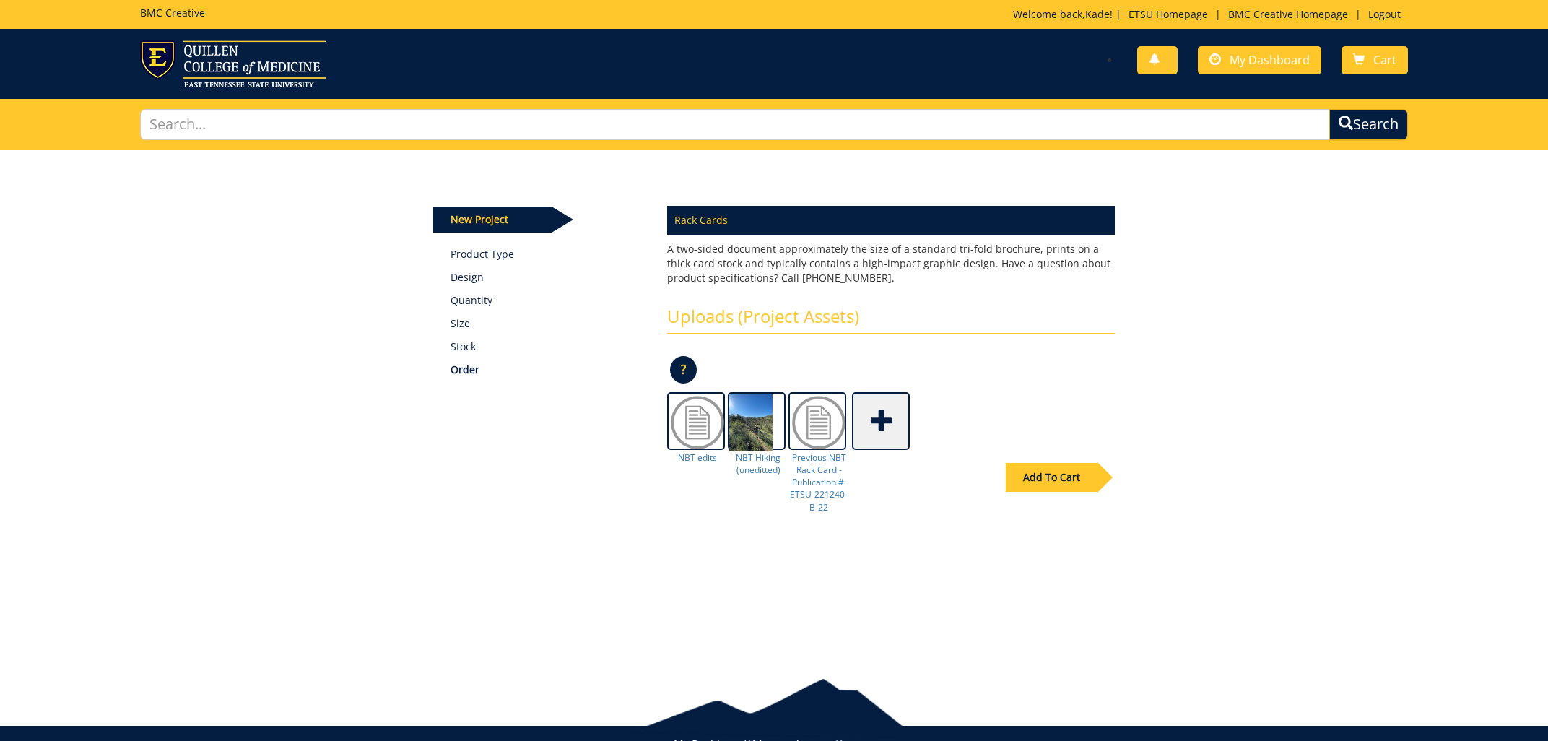
click at [1067, 475] on div "Add To Cart" at bounding box center [1052, 477] width 92 height 29
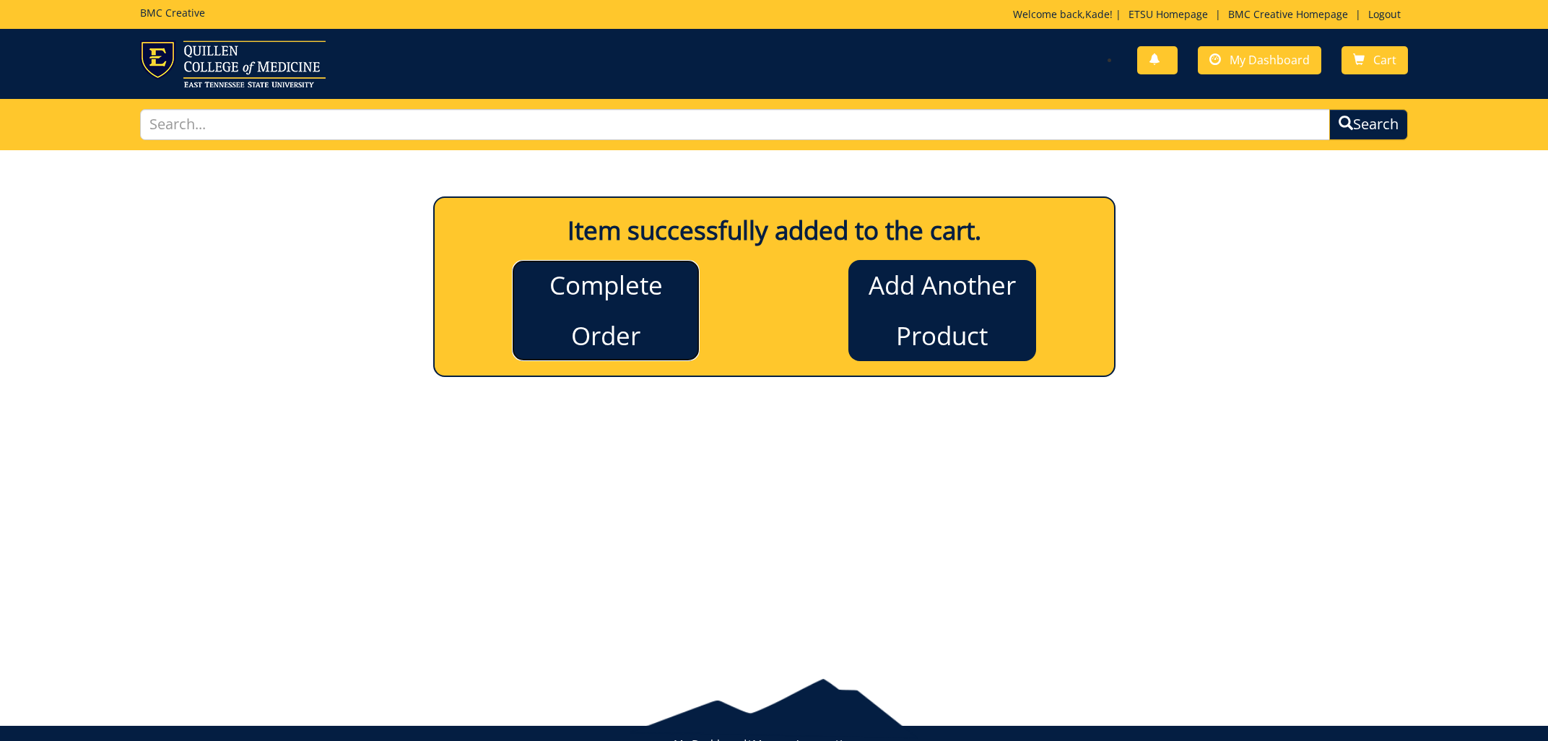
click at [624, 324] on link "Complete Order" at bounding box center [606, 310] width 188 height 101
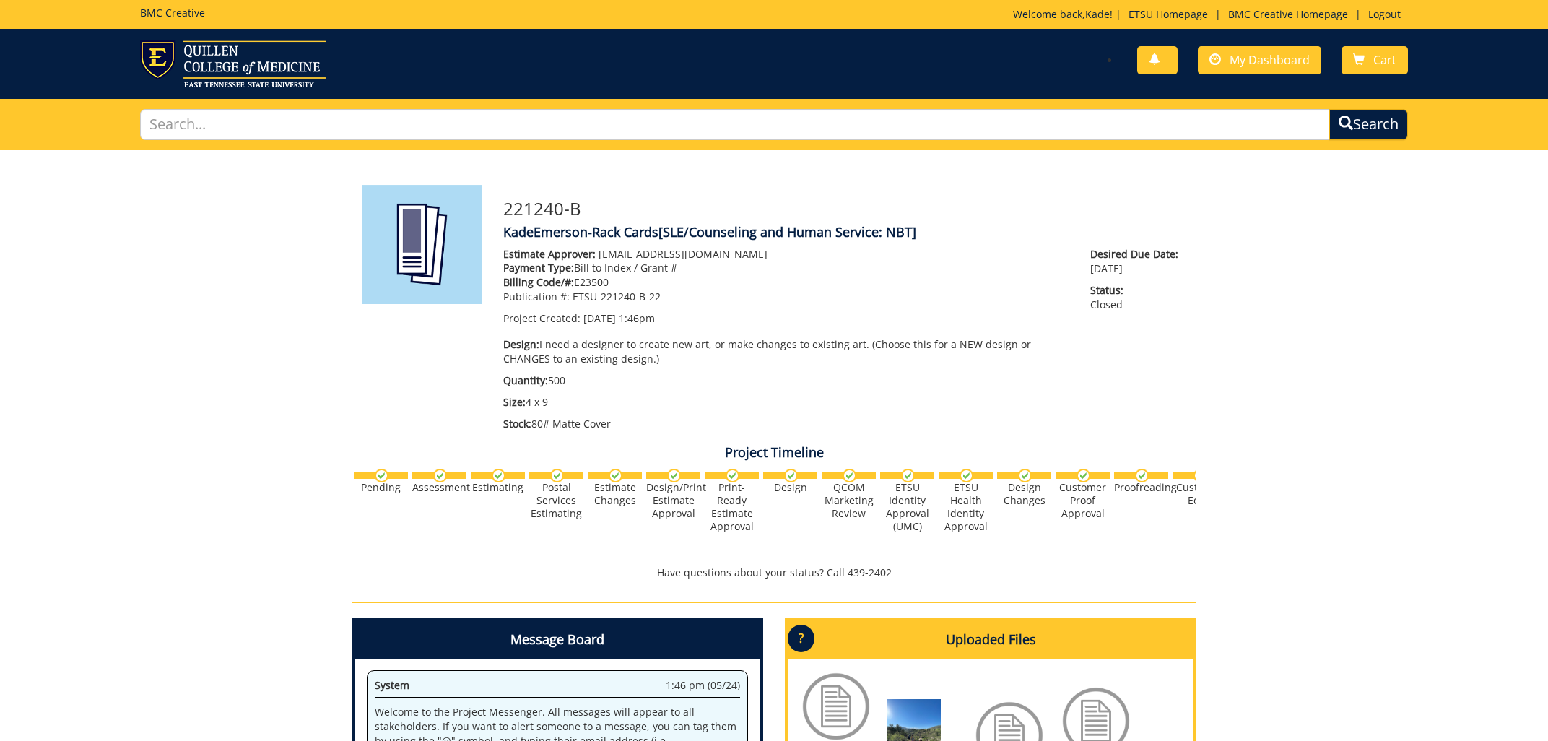
scroll to position [232, 0]
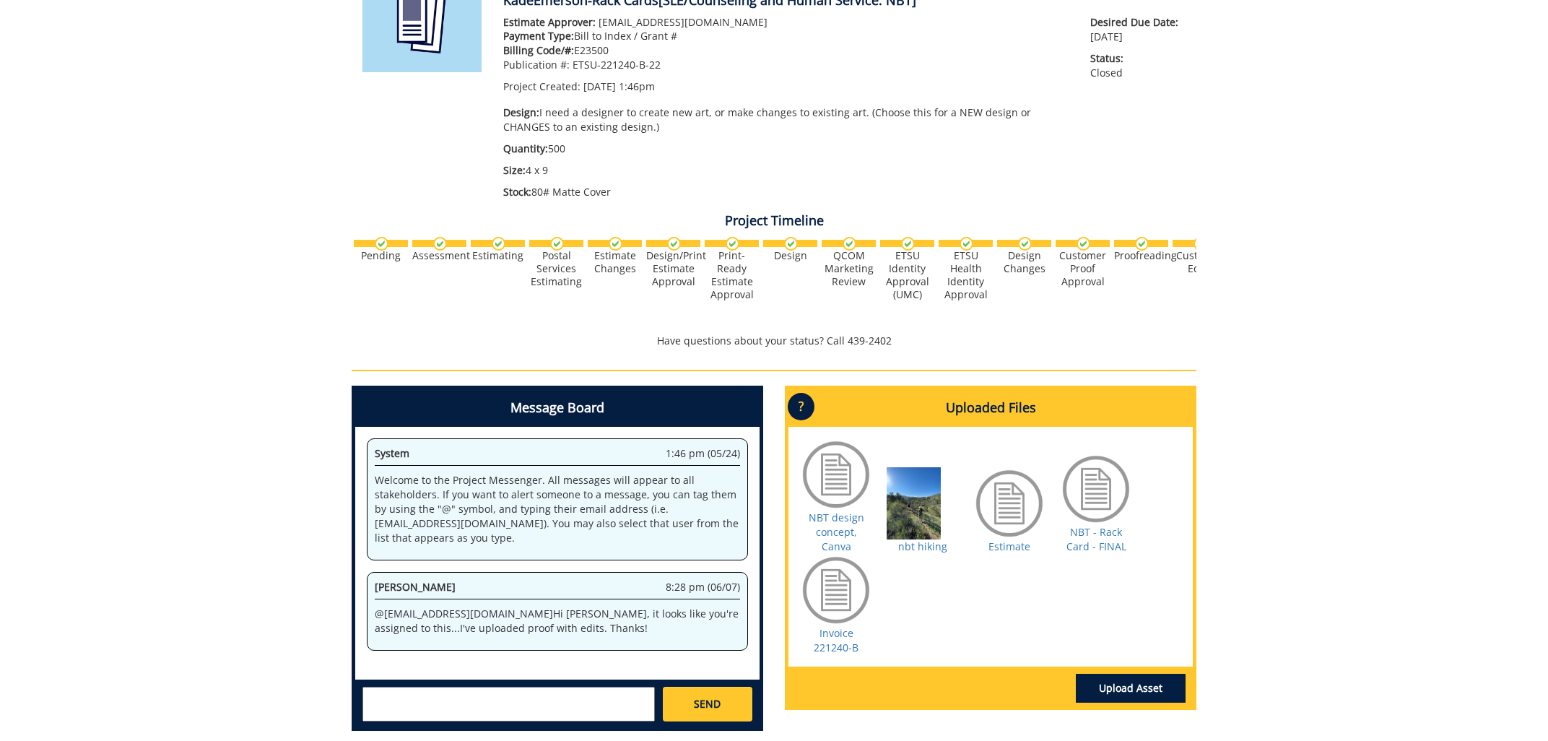
click at [921, 493] on div at bounding box center [923, 503] width 72 height 72
click at [912, 539] on link "nbt hiking" at bounding box center [922, 546] width 49 height 14
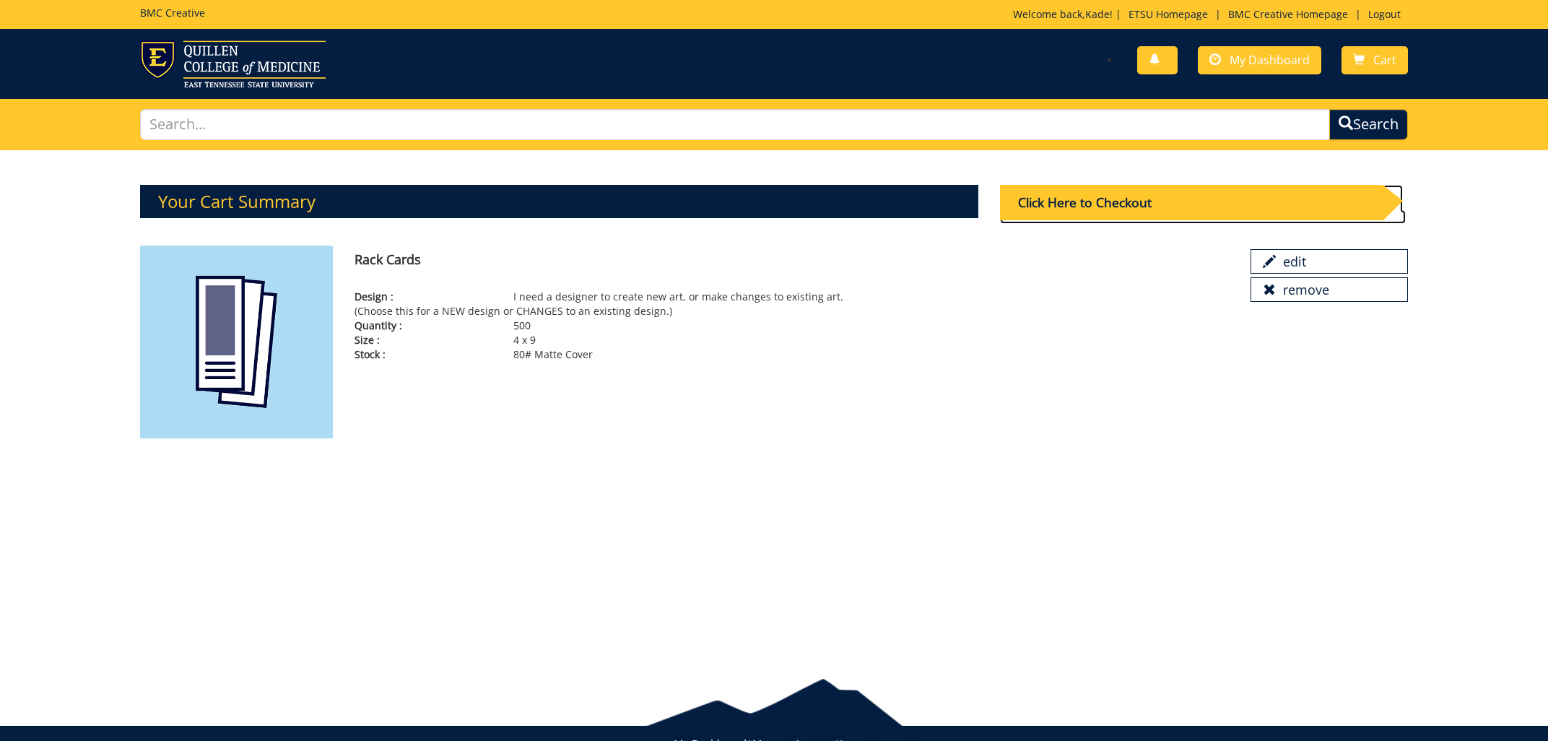
click at [1124, 193] on div "Click Here to Checkout" at bounding box center [1191, 202] width 383 height 35
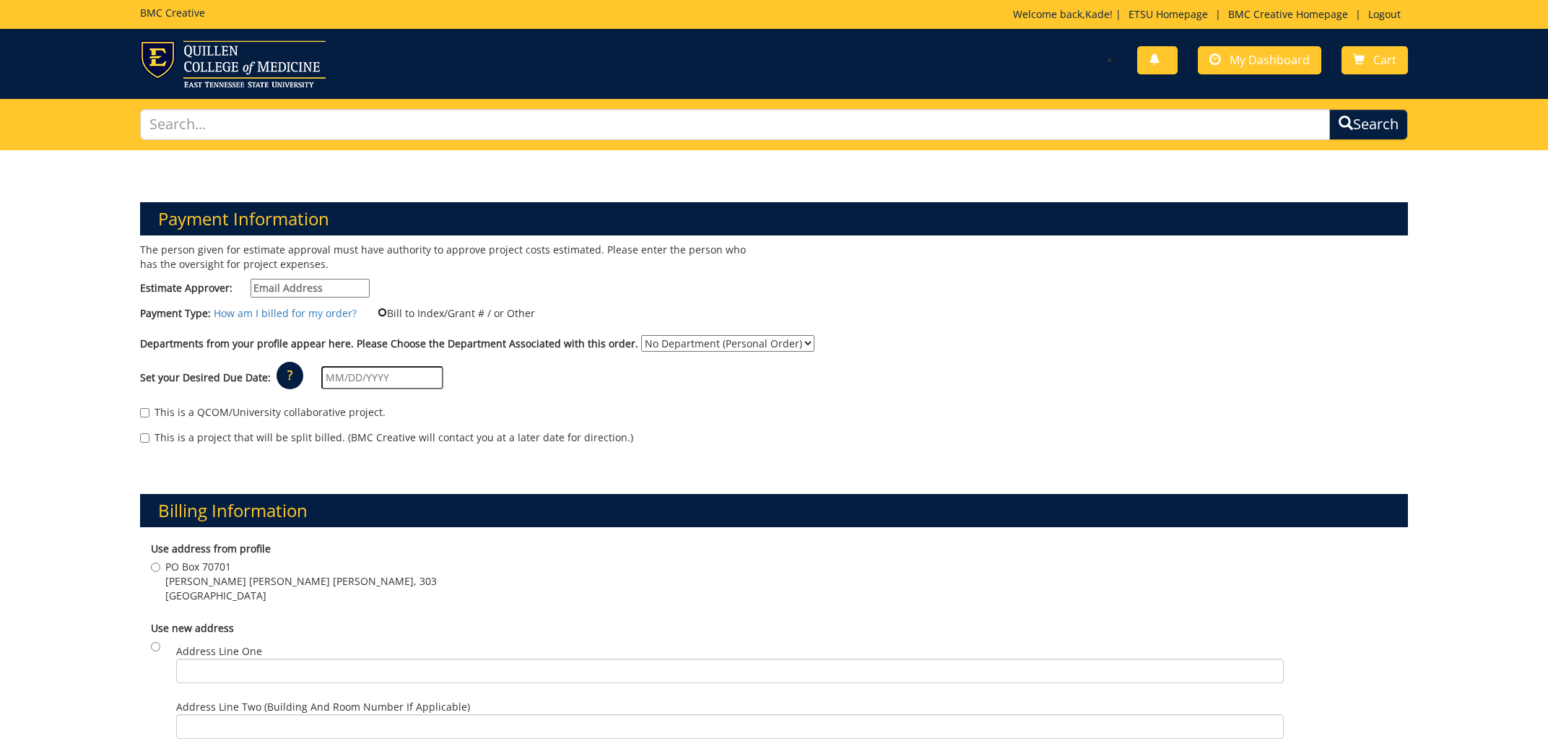
click at [382, 311] on input "Bill to Index/Grant # / or Other" at bounding box center [382, 312] width 9 height 9
radio input "true"
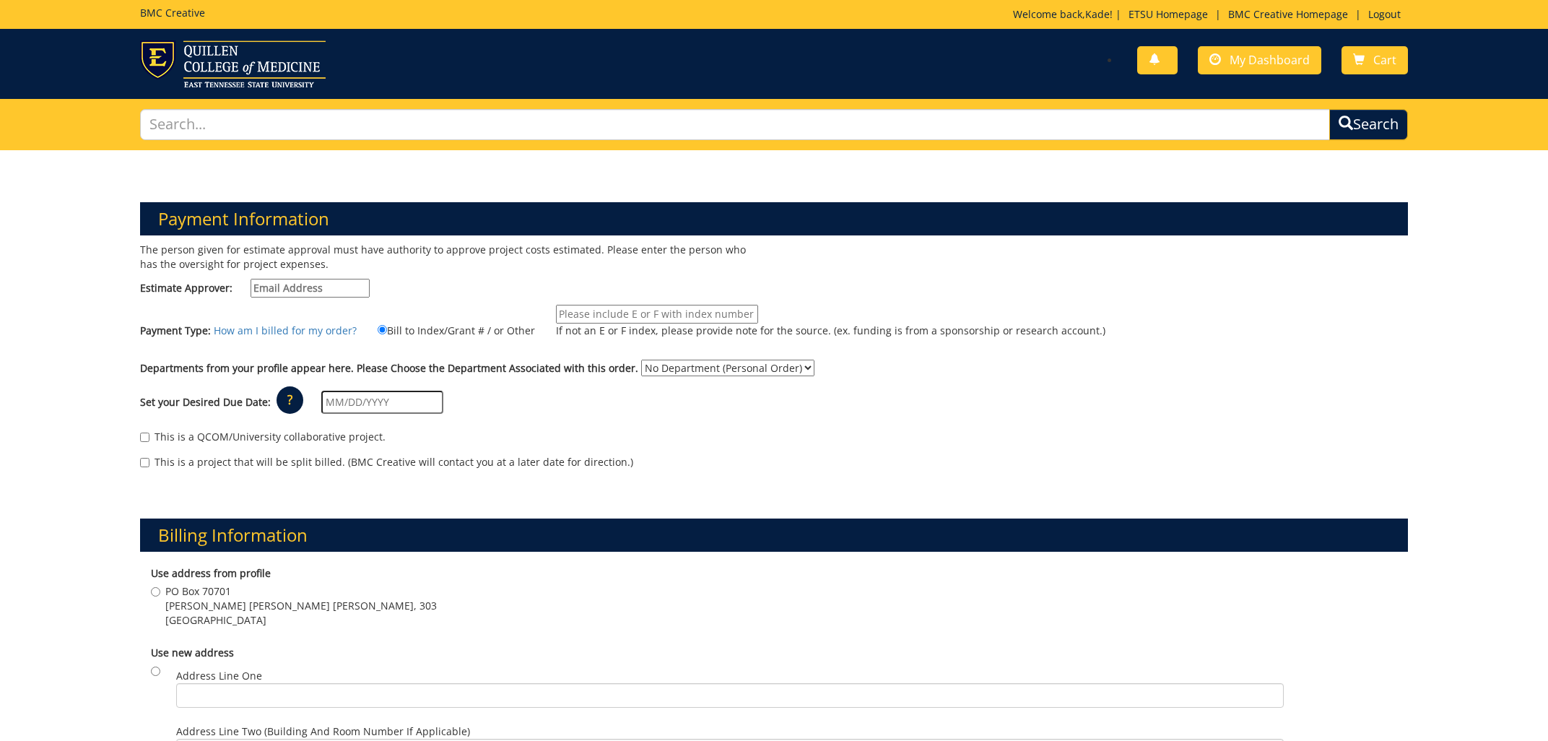
click at [641, 360] on select "No Department (Personal Order) Counseling and Human Service" at bounding box center [727, 368] width 173 height 17
select select "49"
click option "Counseling and Human Service" at bounding box center [0, 0] width 0 height 0
click at [345, 289] on input "Estimate Approver:" at bounding box center [310, 288] width 119 height 19
type input "Kade Emerson"
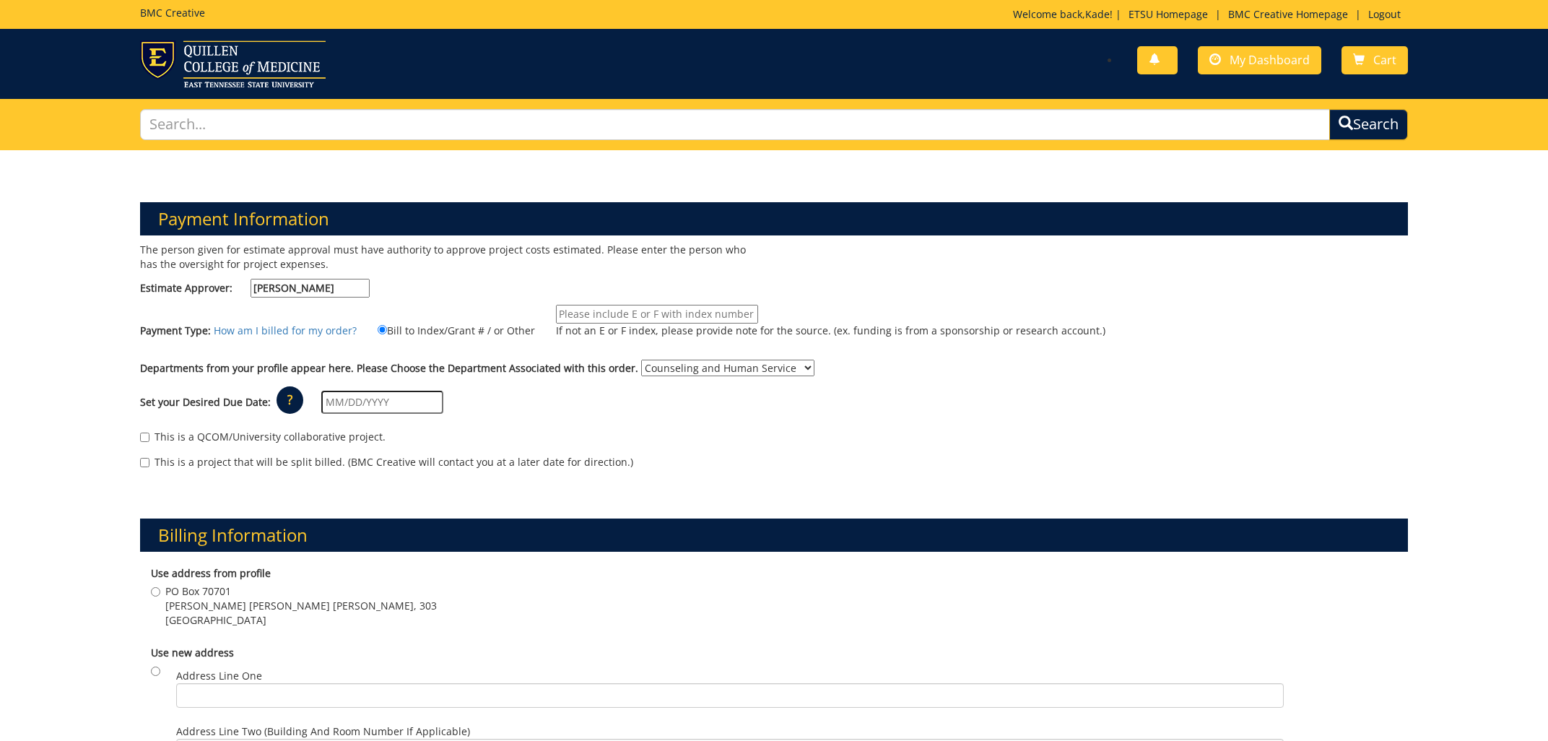
click at [654, 312] on input "If not an E or F index, please provide note for the source. (ex. funding is fro…" at bounding box center [657, 314] width 202 height 19
type input "E23500"
click at [667, 413] on div "Set your Desired Due Date: ? × How long will my project take to finish? : Pleas…" at bounding box center [774, 403] width 1290 height 40
click at [178, 586] on span "PO Box 70701" at bounding box center [301, 591] width 272 height 14
click at [160, 587] on input "PO Box 70701 Warf Pickel Hall, 303 Johnson City , TN 37614" at bounding box center [155, 591] width 9 height 9
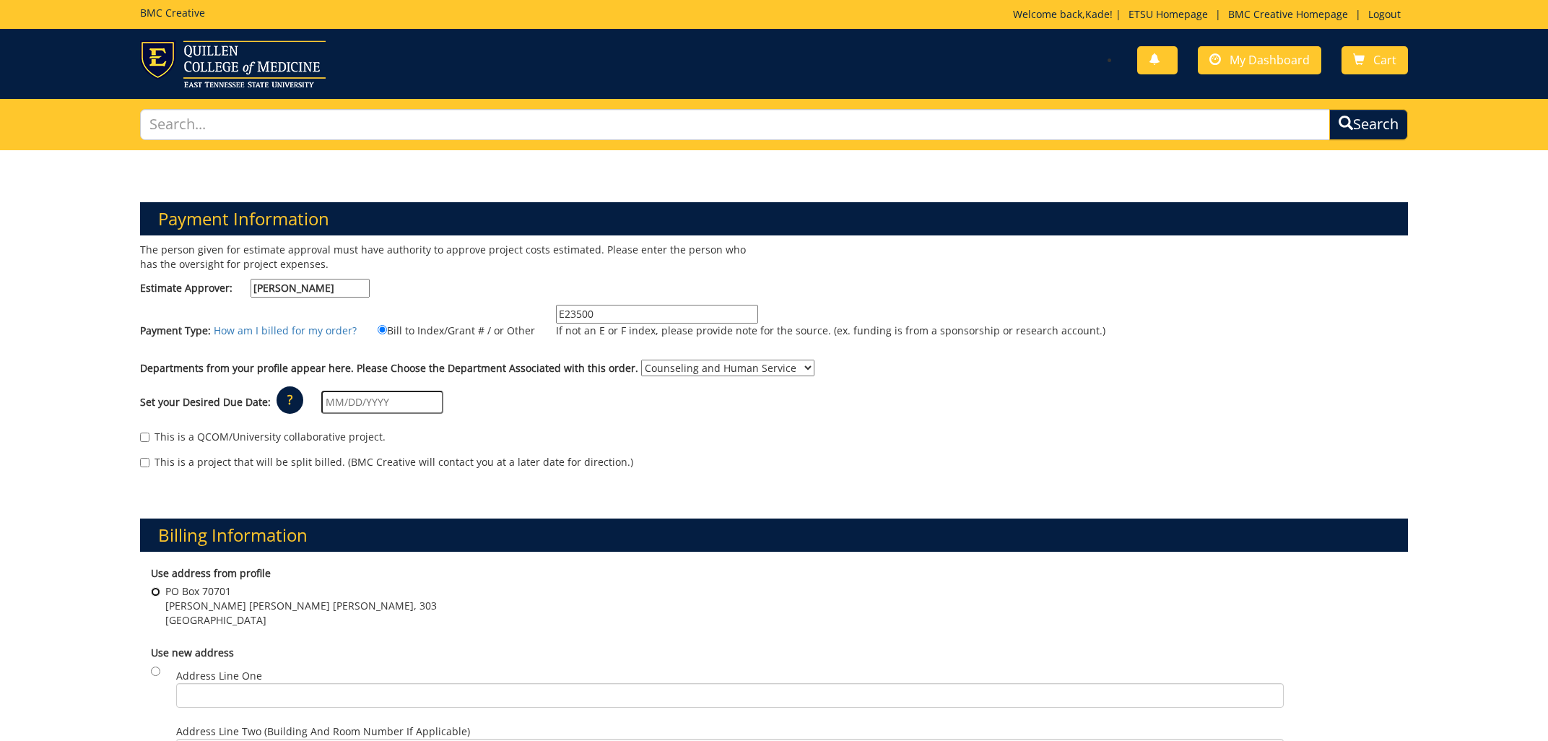
radio input "true"
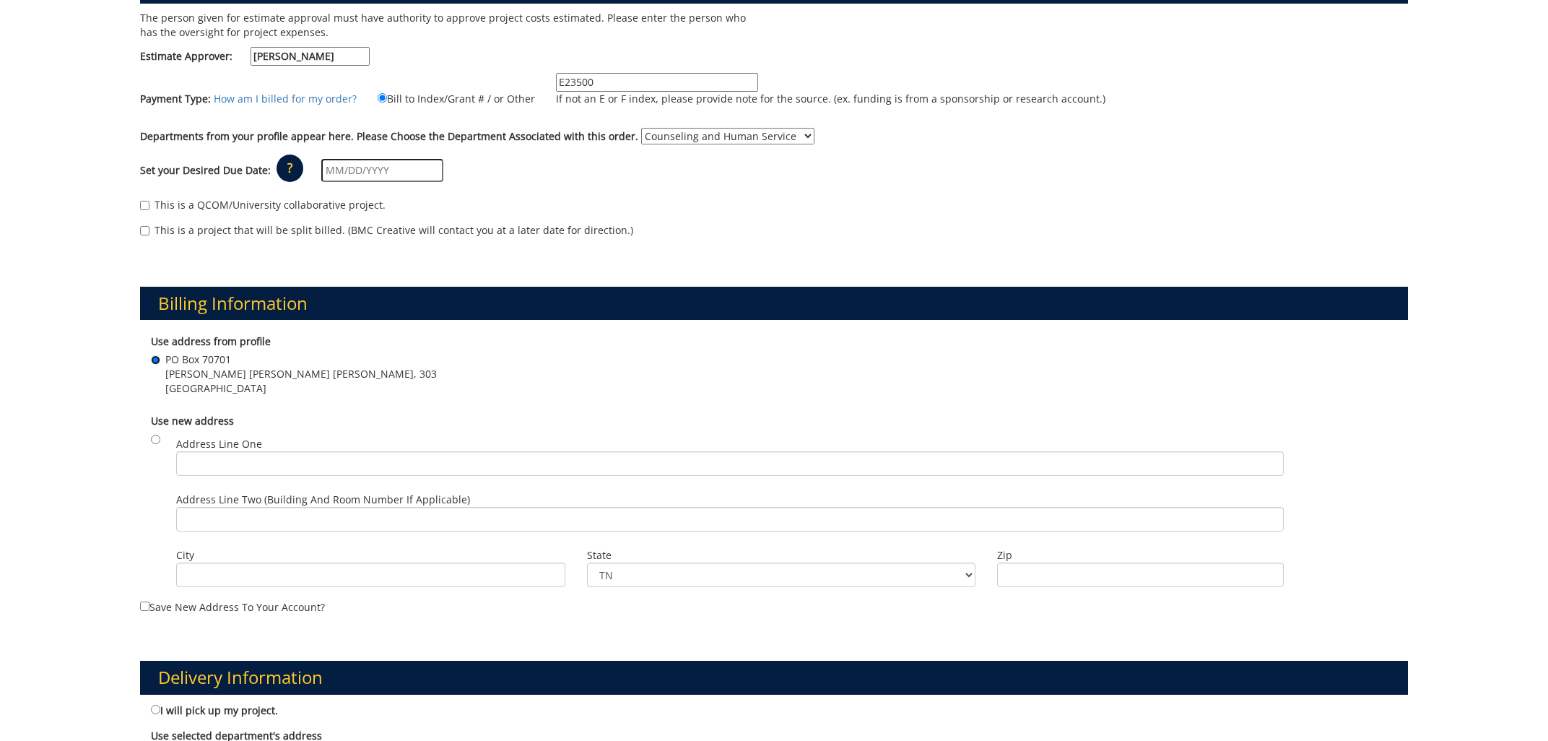
scroll to position [464, 0]
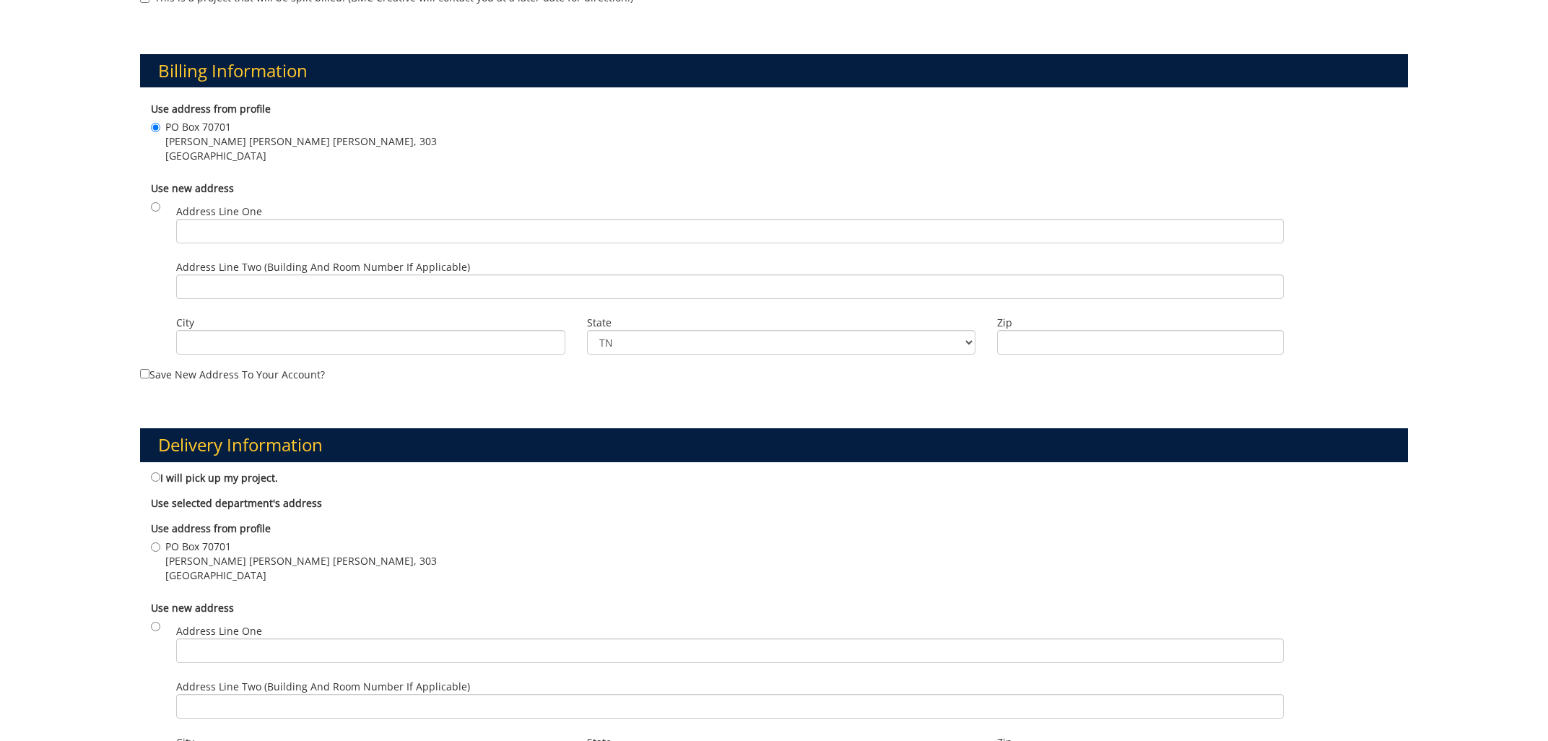
click at [188, 544] on span "PO Box 70701" at bounding box center [301, 546] width 272 height 14
click at [160, 544] on input "PO Box 70701 Warf Pickel Hall, 303 Johnson City , TN 37614" at bounding box center [155, 546] width 9 height 9
radio input "true"
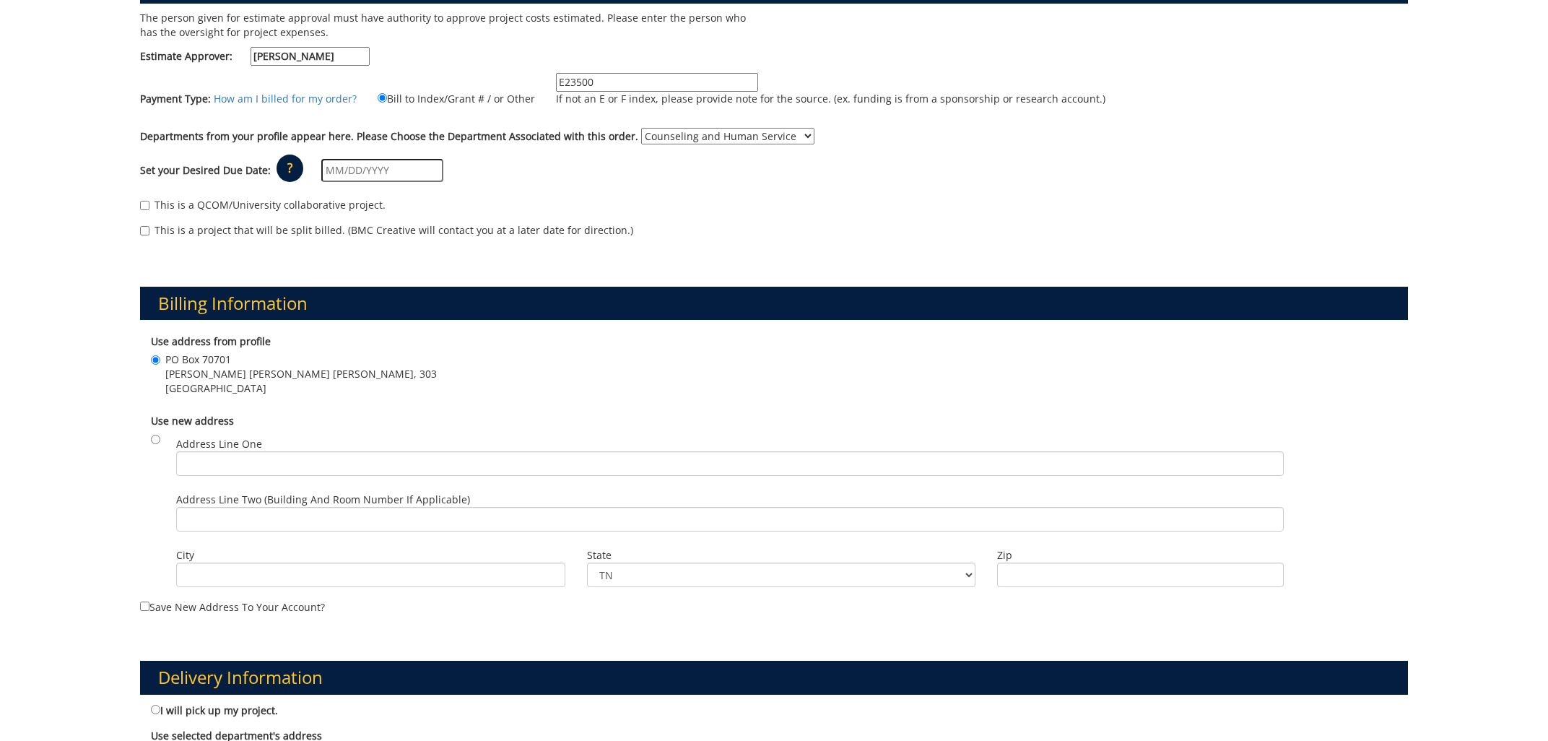
scroll to position [0, 0]
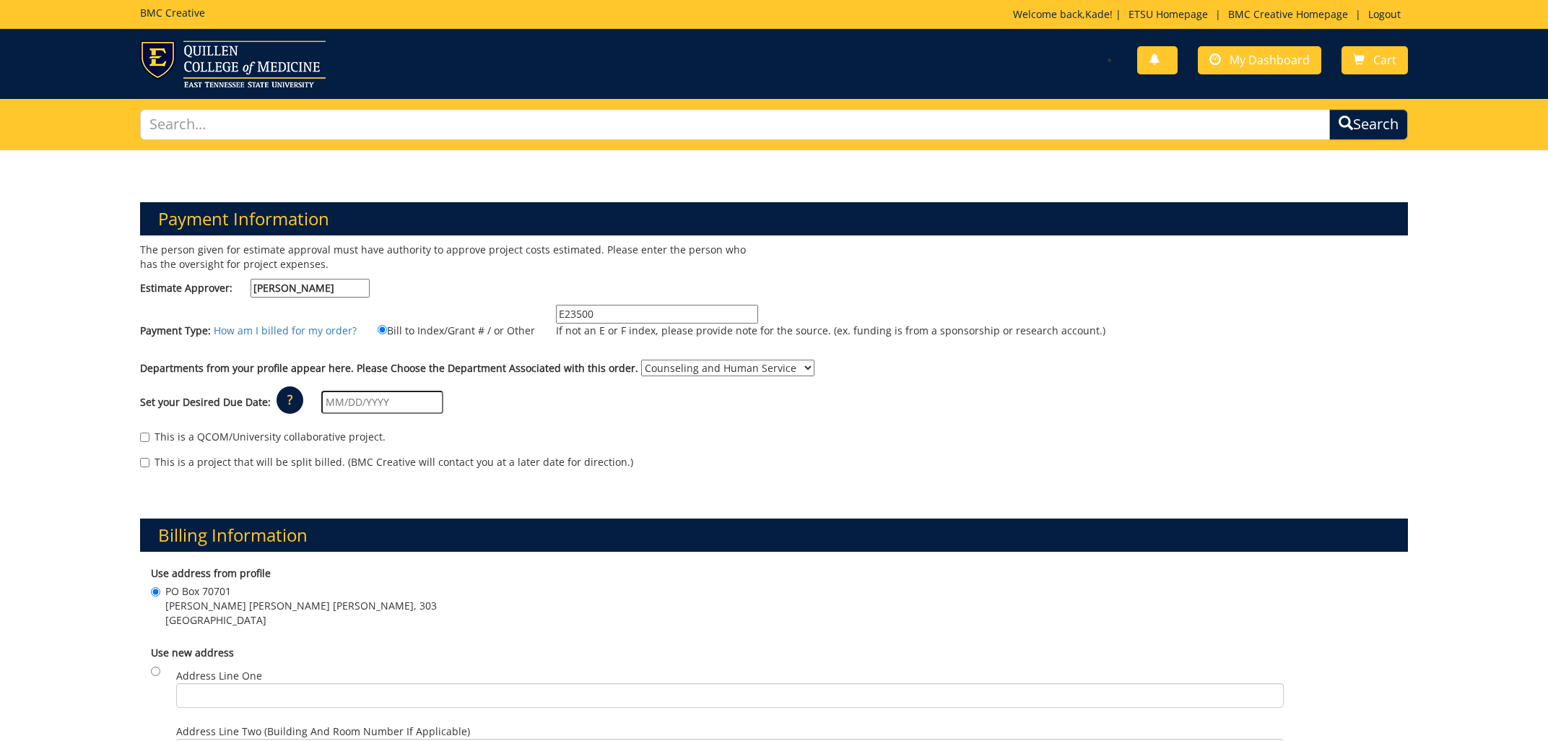
click at [367, 396] on input "text" at bounding box center [382, 402] width 122 height 23
click at [364, 544] on td "20" at bounding box center [361, 542] width 23 height 22
type input "[DATE]"
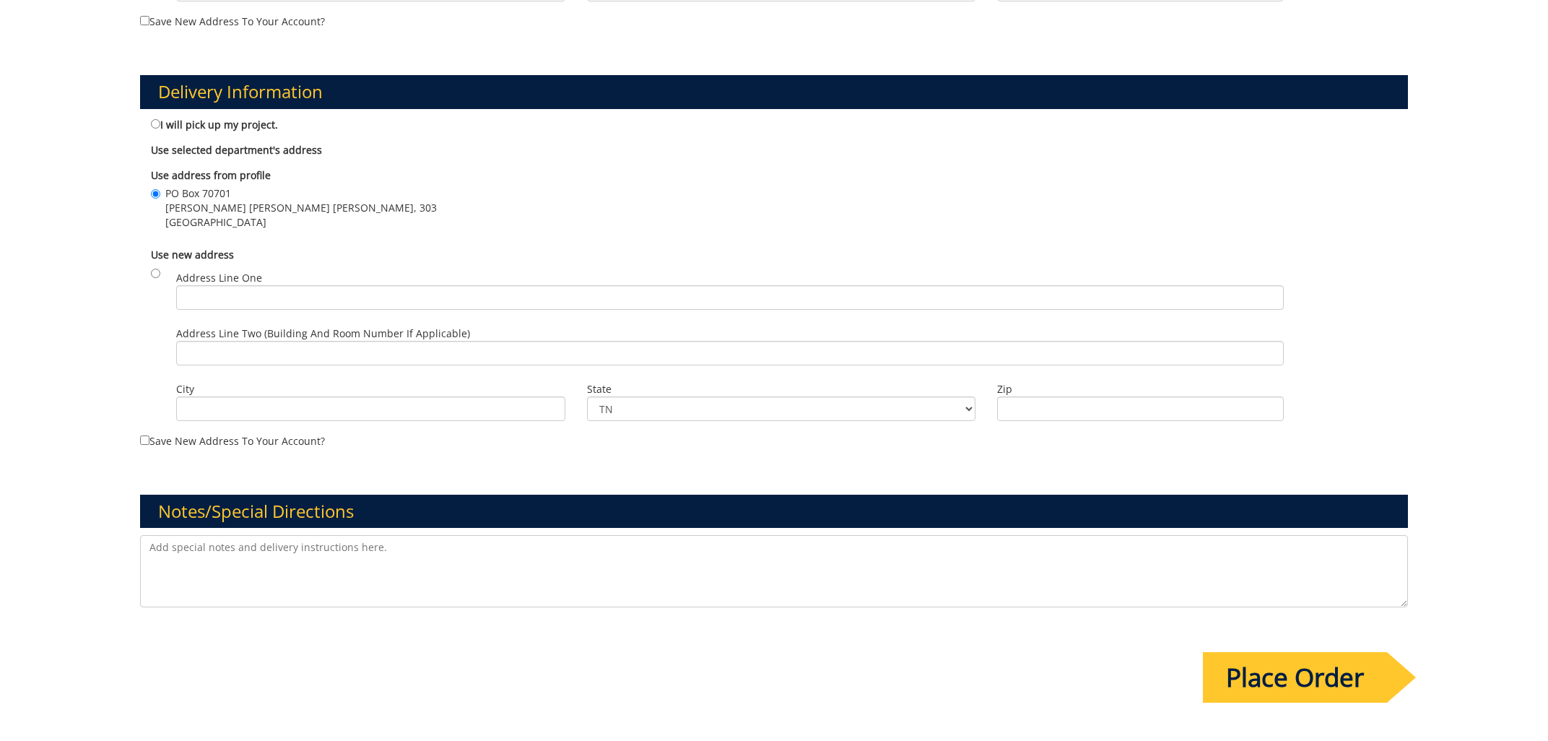
scroll to position [972, 0]
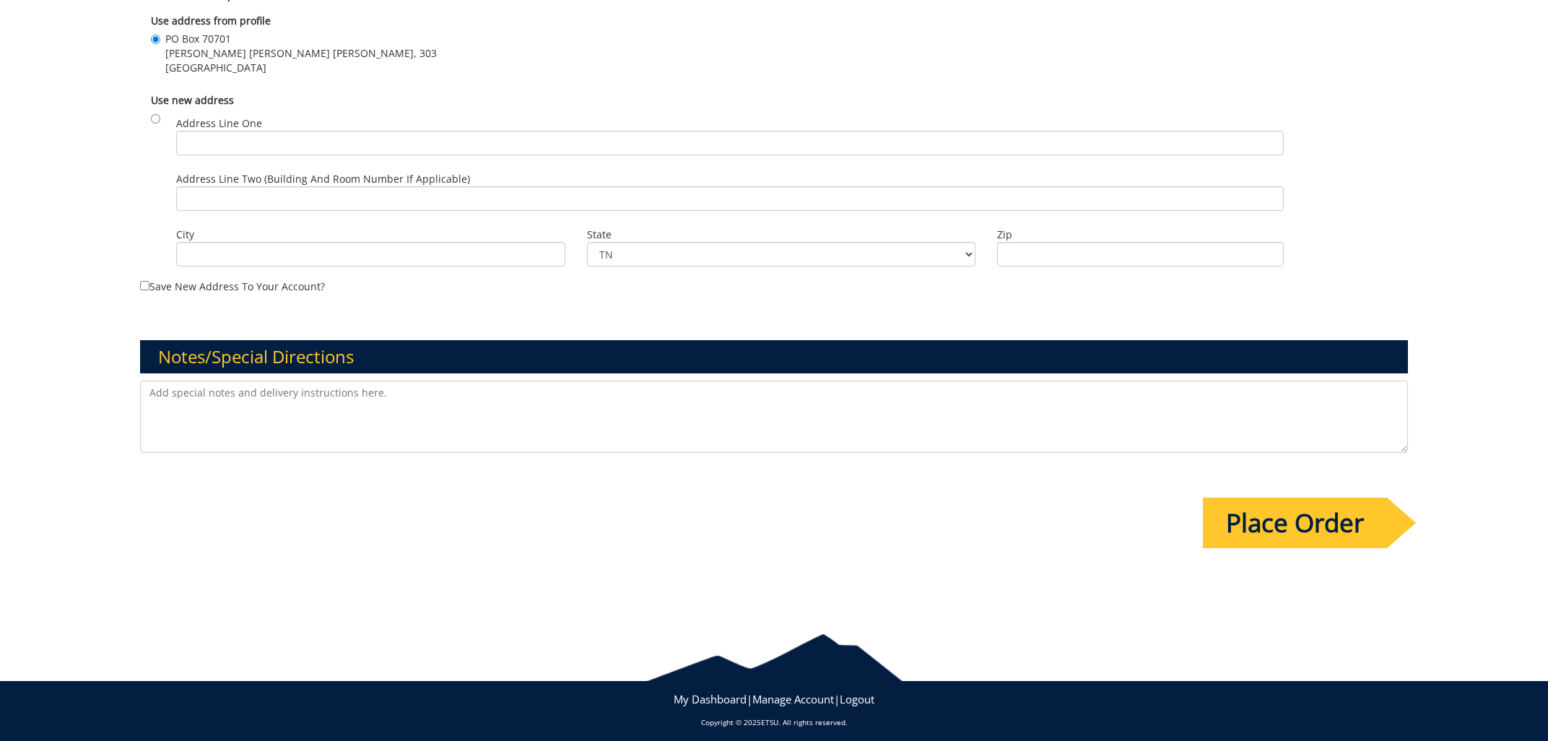
click at [1259, 506] on input "Place Order" at bounding box center [1295, 523] width 184 height 51
